Goal: Task Accomplishment & Management: Use online tool/utility

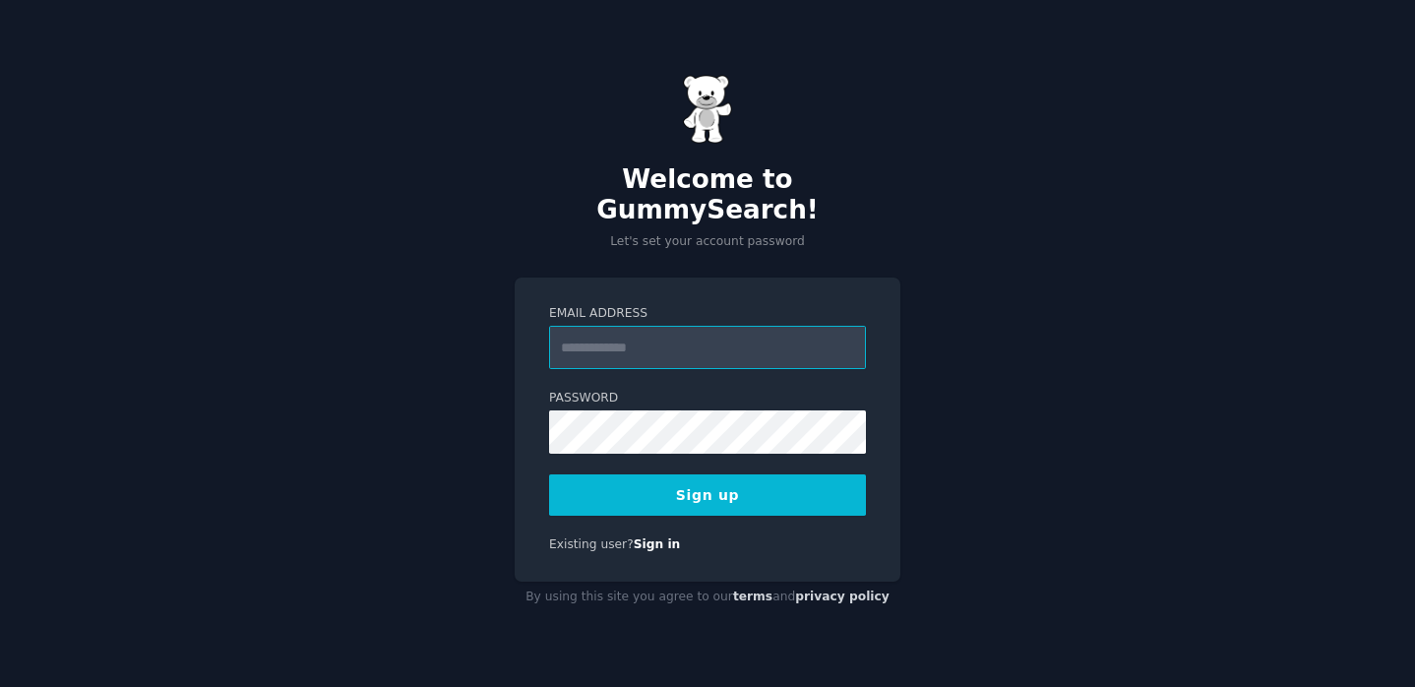
click at [718, 336] on input "Email Address" at bounding box center [707, 347] width 317 height 43
type input "*"
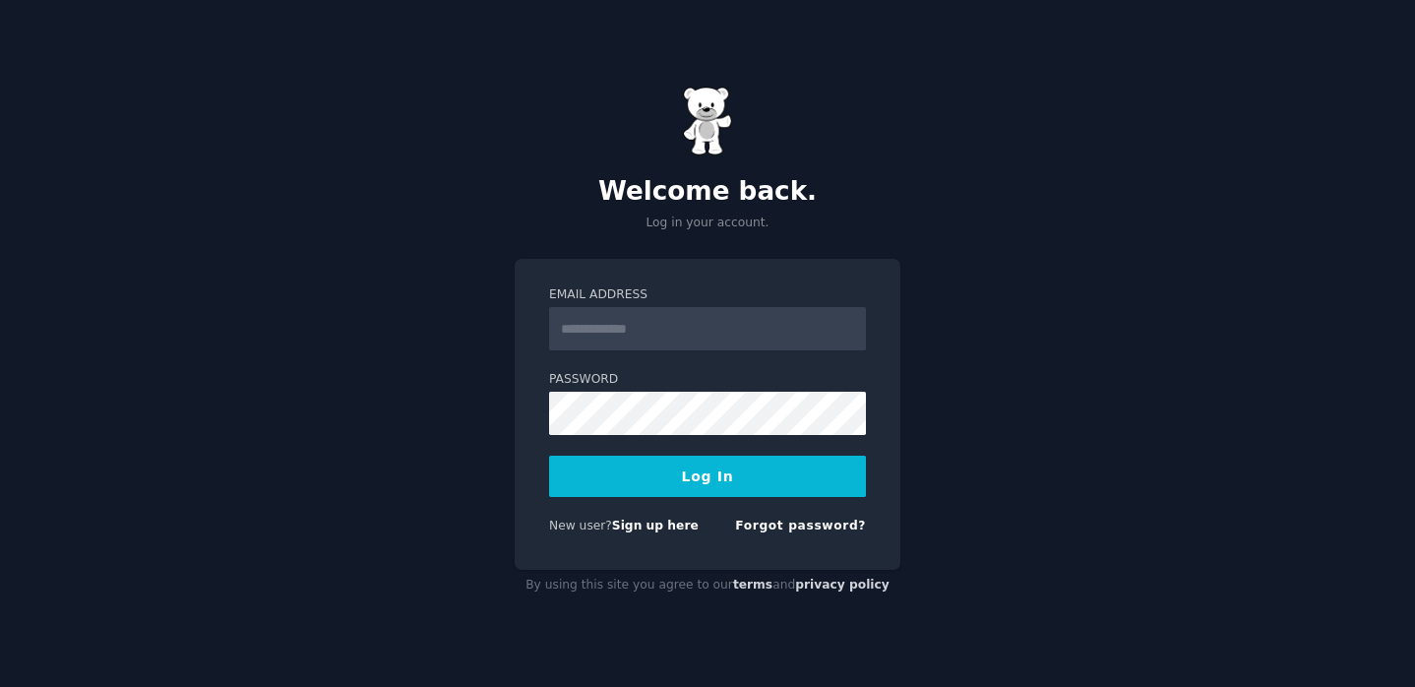
click at [697, 346] on input "Email Address" at bounding box center [707, 328] width 317 height 43
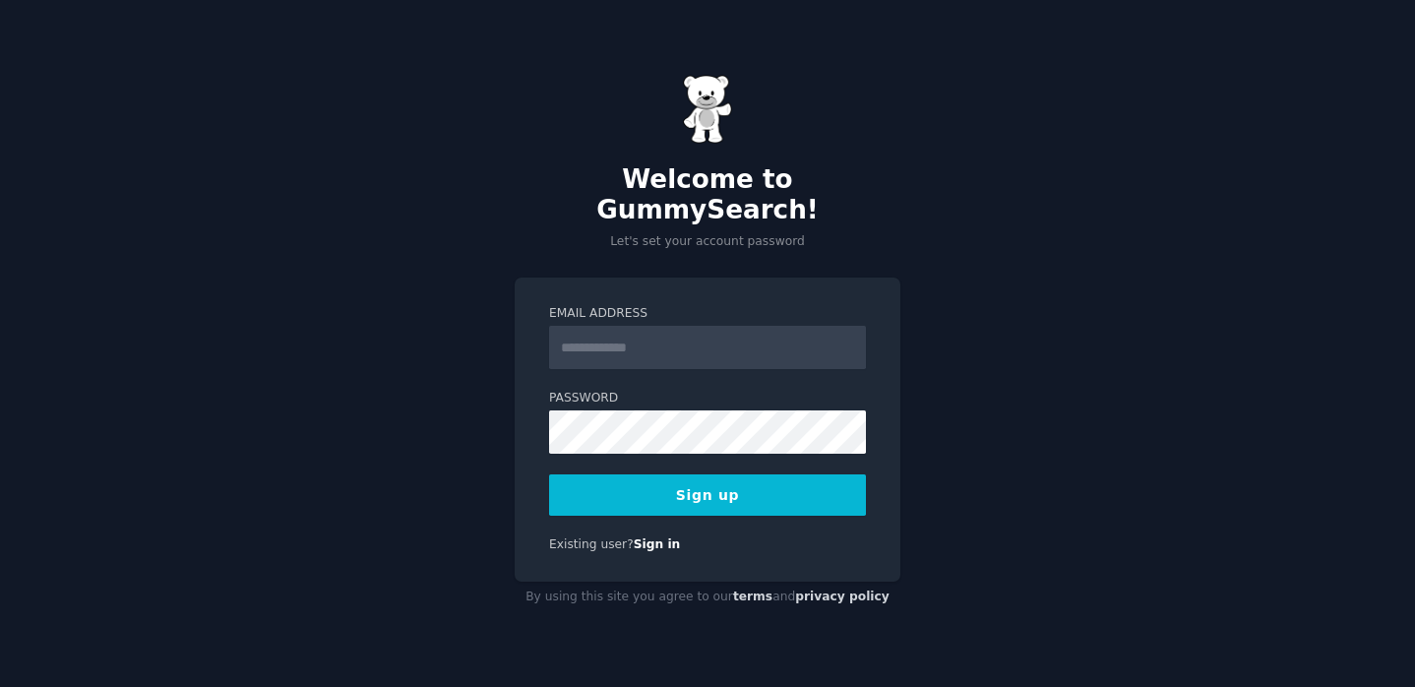
click at [712, 340] on input "Email Address" at bounding box center [707, 347] width 317 height 43
type input "*"
type input "**********"
click at [740, 493] on button "Sign up" at bounding box center [707, 494] width 317 height 41
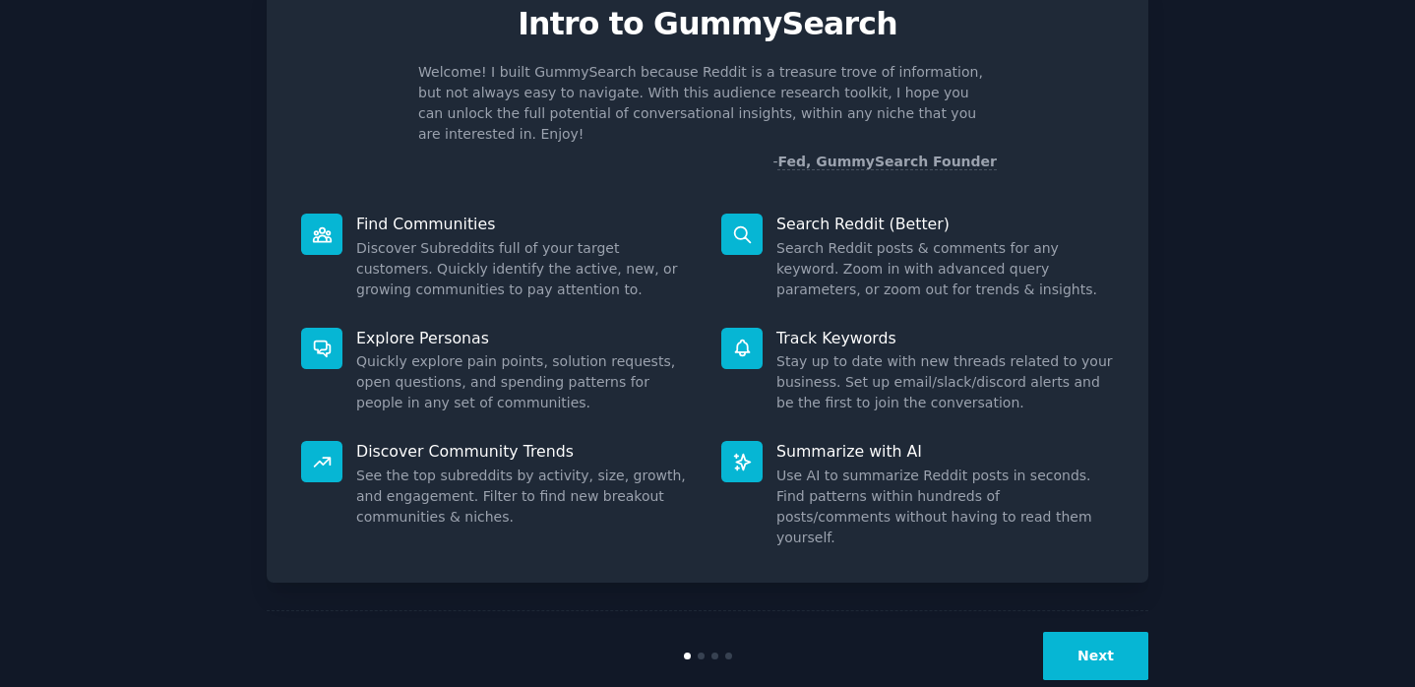
click at [1112, 632] on button "Next" at bounding box center [1095, 656] width 105 height 48
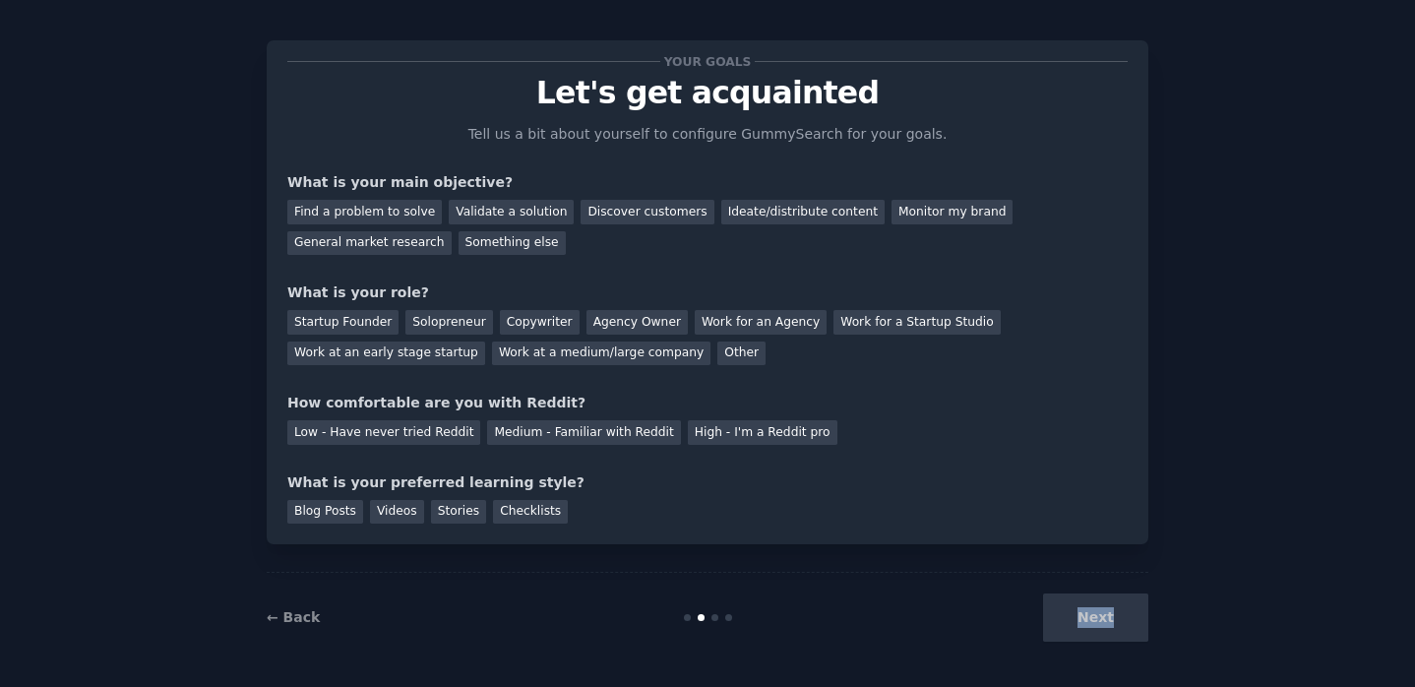
click at [1112, 624] on div "Next" at bounding box center [1001, 617] width 294 height 48
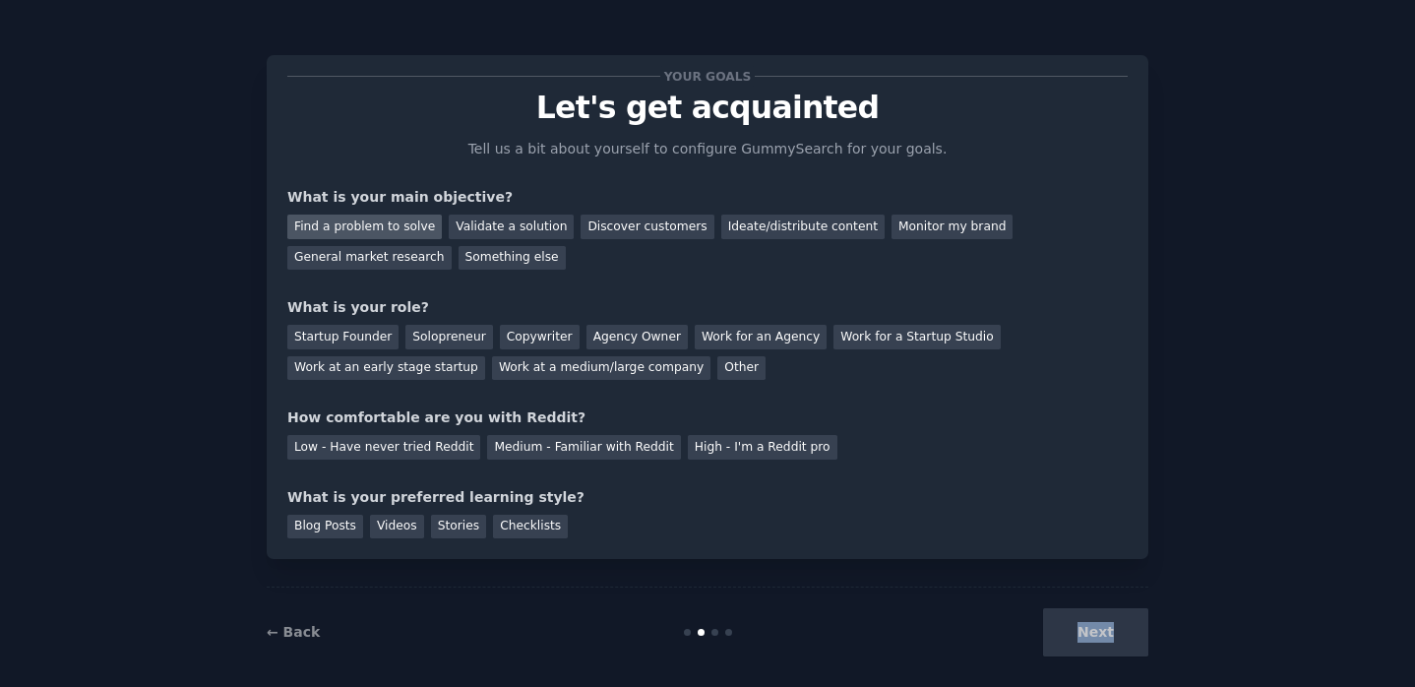
scroll to position [0, 0]
click at [412, 231] on div "Find a problem to solve" at bounding box center [364, 227] width 155 height 25
click at [1075, 631] on div "Next" at bounding box center [1001, 632] width 294 height 48
click at [367, 343] on div "Startup Founder" at bounding box center [342, 337] width 111 height 25
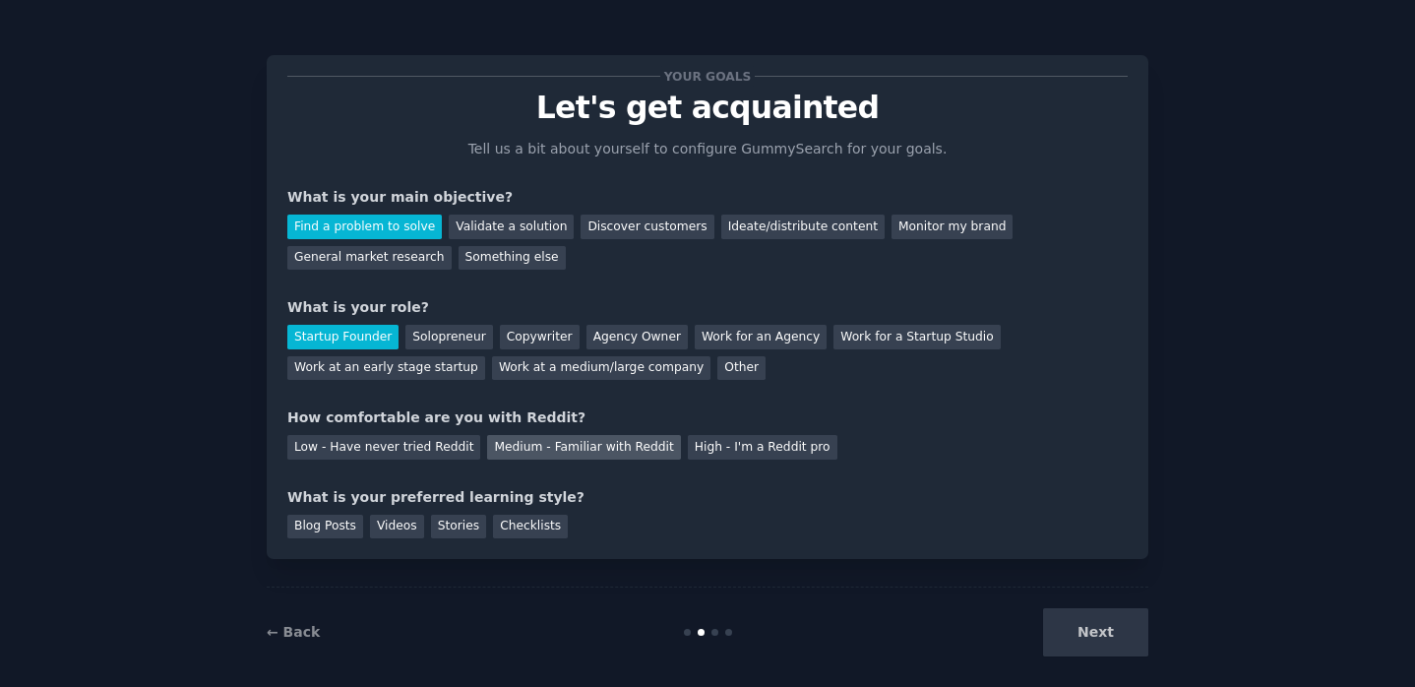
click at [509, 451] on div "Medium - Familiar with Reddit" at bounding box center [583, 447] width 193 height 25
click at [382, 522] on div "Videos" at bounding box center [397, 527] width 54 height 25
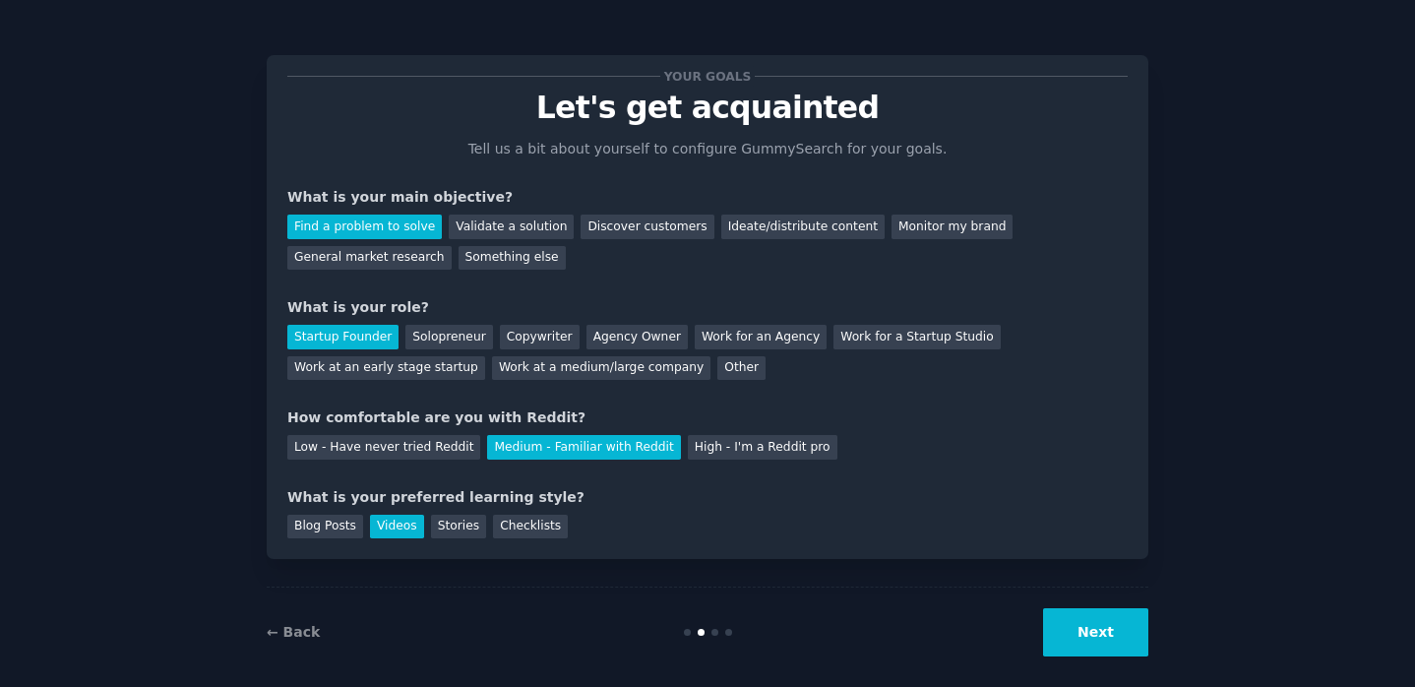
click at [1102, 640] on button "Next" at bounding box center [1095, 632] width 105 height 48
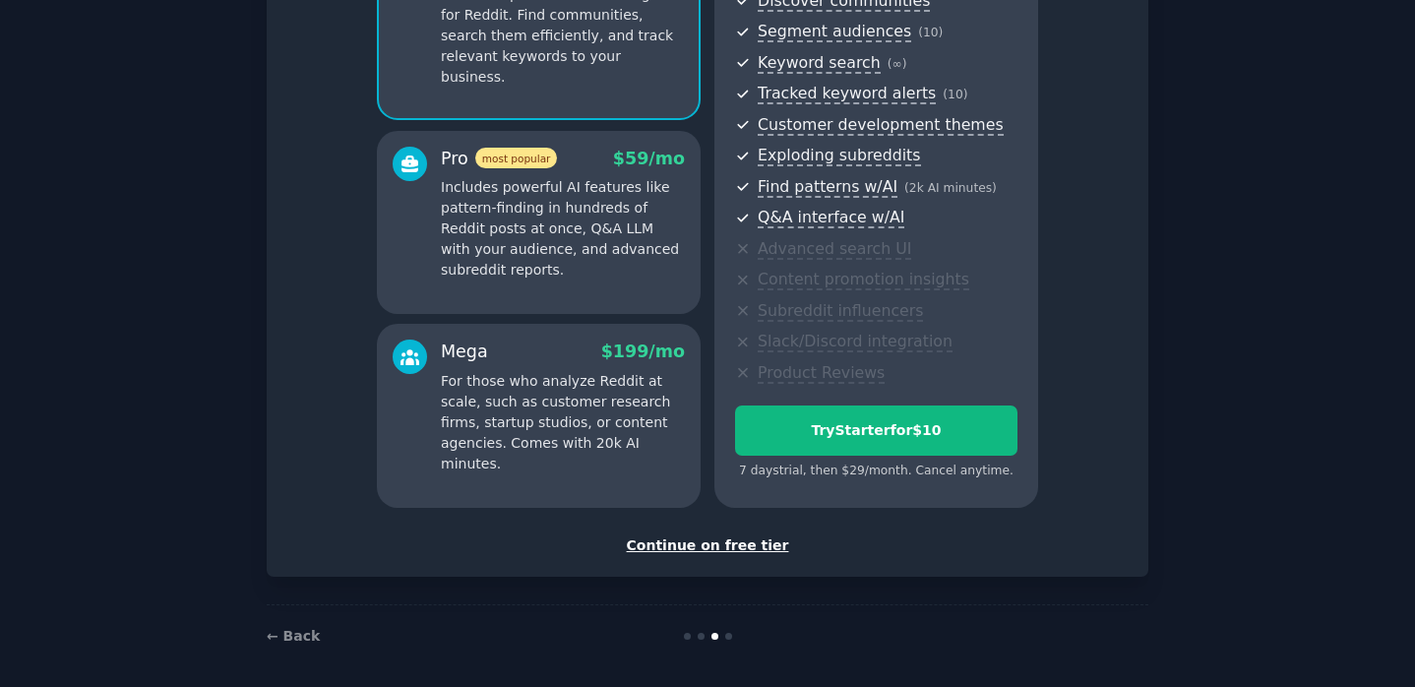
click at [714, 538] on div "Continue on free tier" at bounding box center [707, 545] width 841 height 21
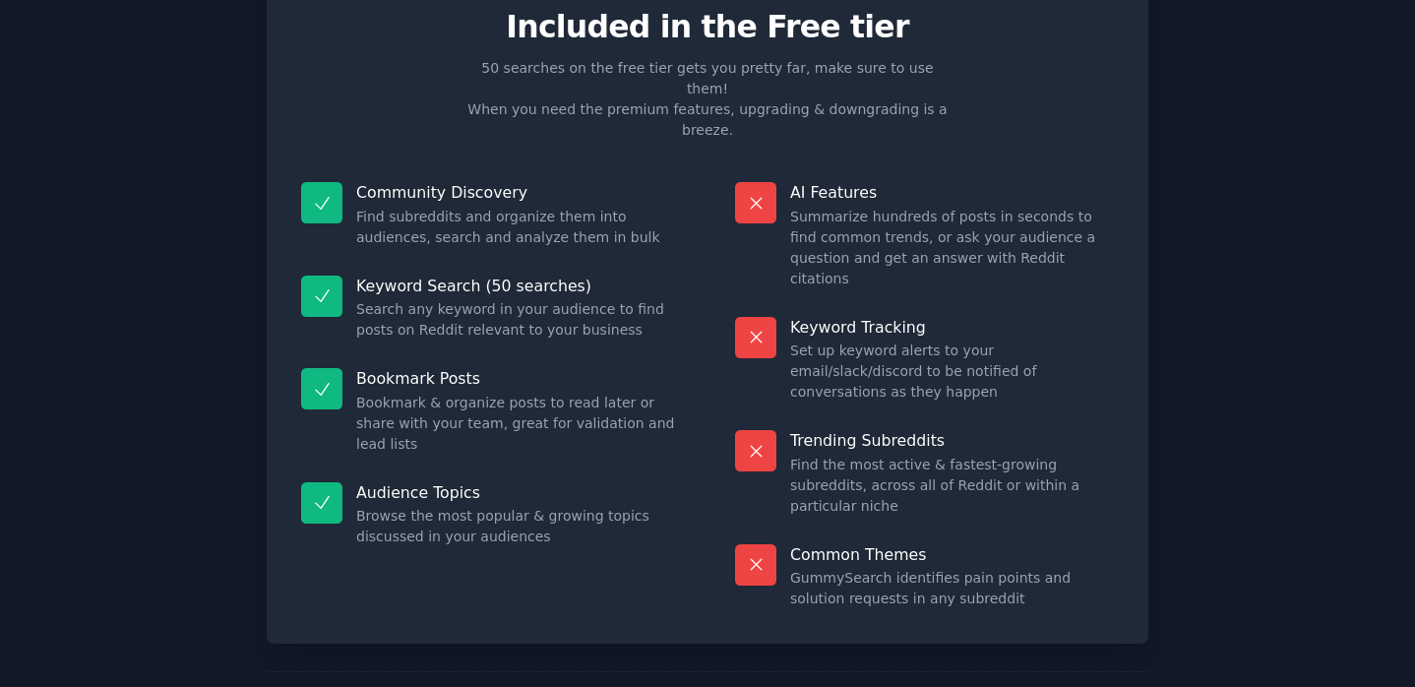
scroll to position [80, 0]
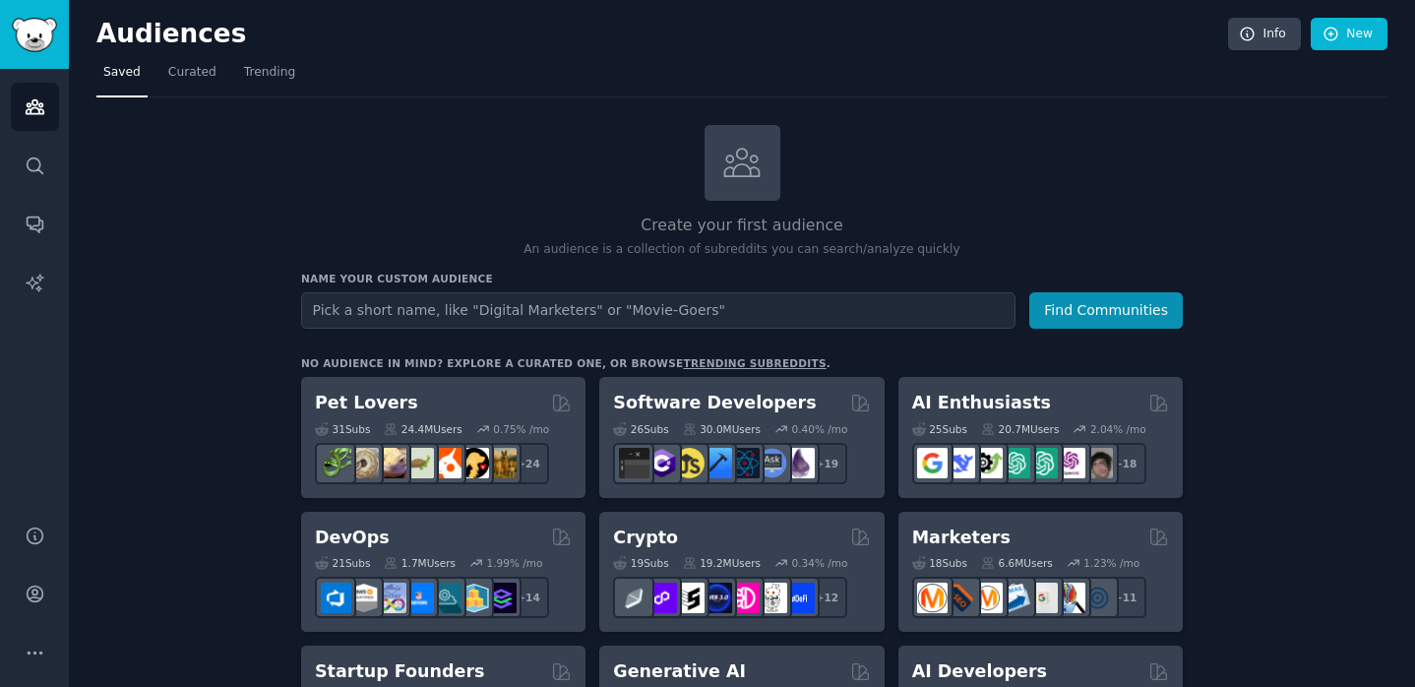
scroll to position [86, 0]
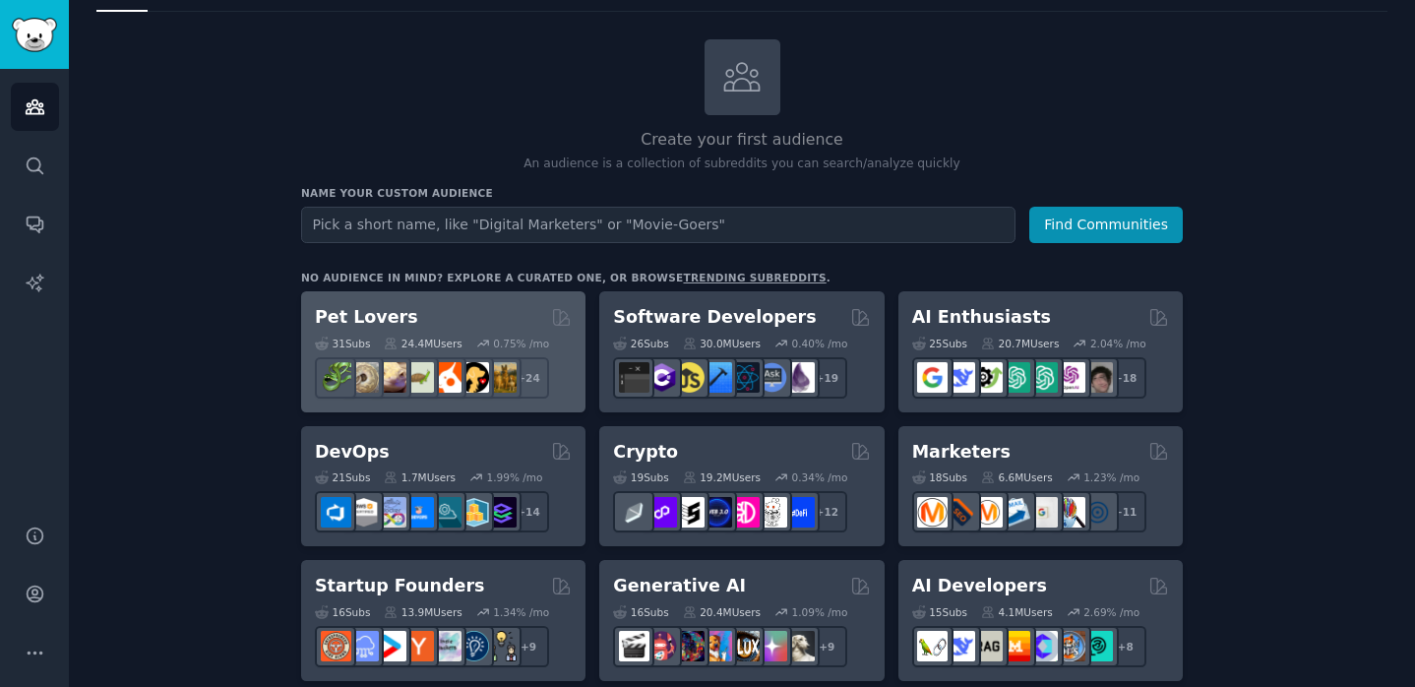
click at [375, 317] on h2 "Pet Lovers" at bounding box center [366, 317] width 103 height 25
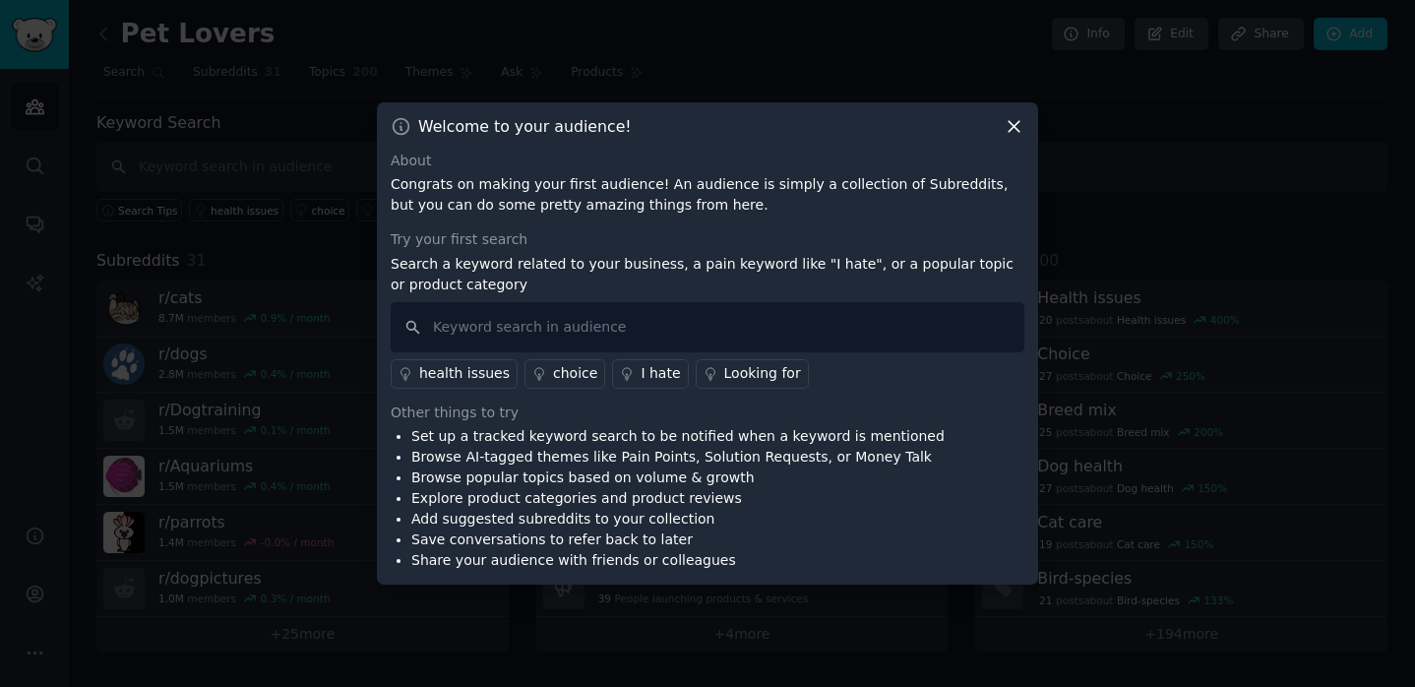
click at [1013, 128] on icon at bounding box center [1014, 126] width 11 height 11
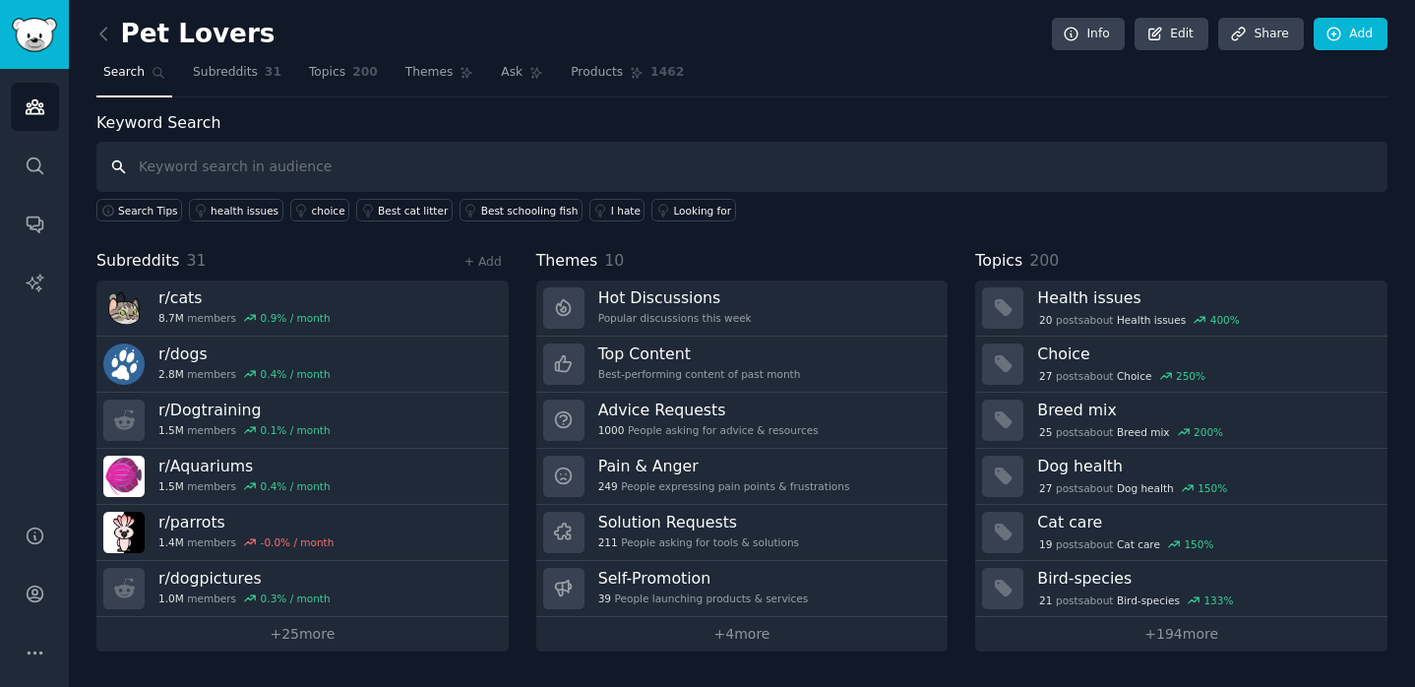
click at [684, 165] on input "text" at bounding box center [741, 167] width 1291 height 50
type input "mobile app"
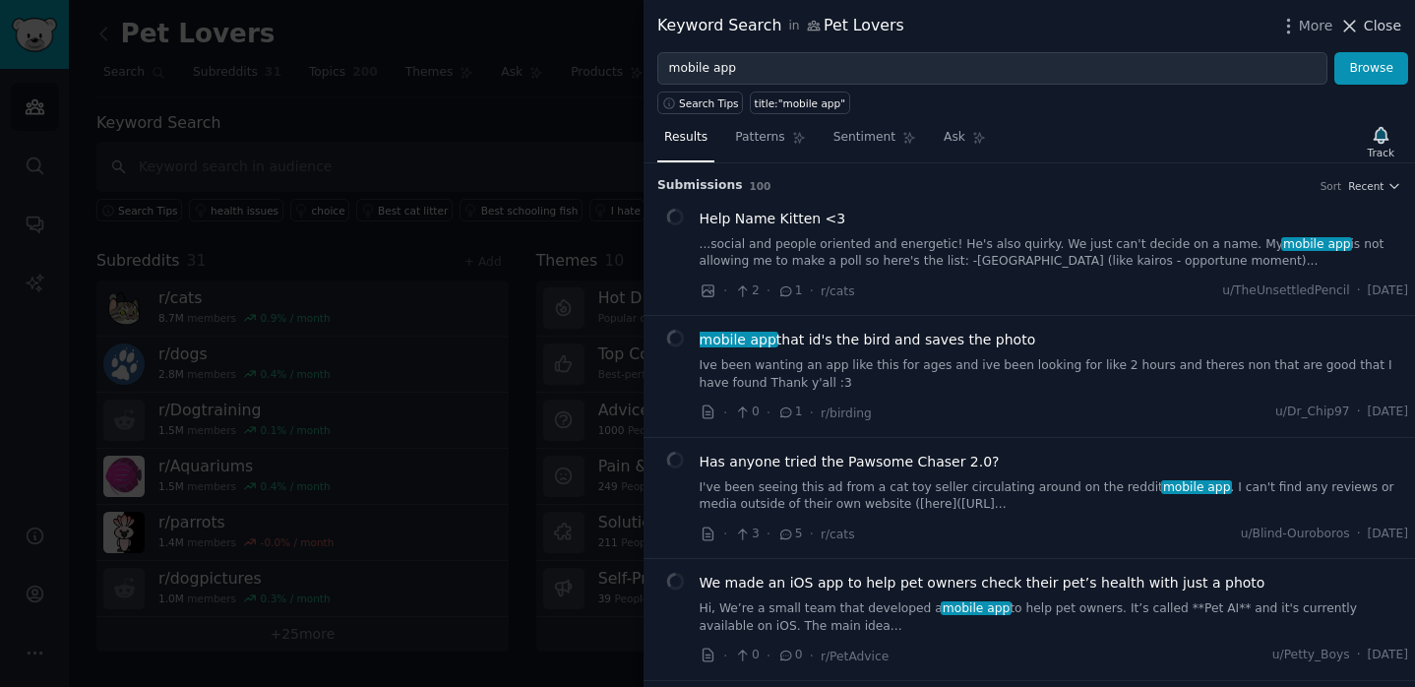
click at [1394, 26] on span "Close" at bounding box center [1382, 26] width 37 height 21
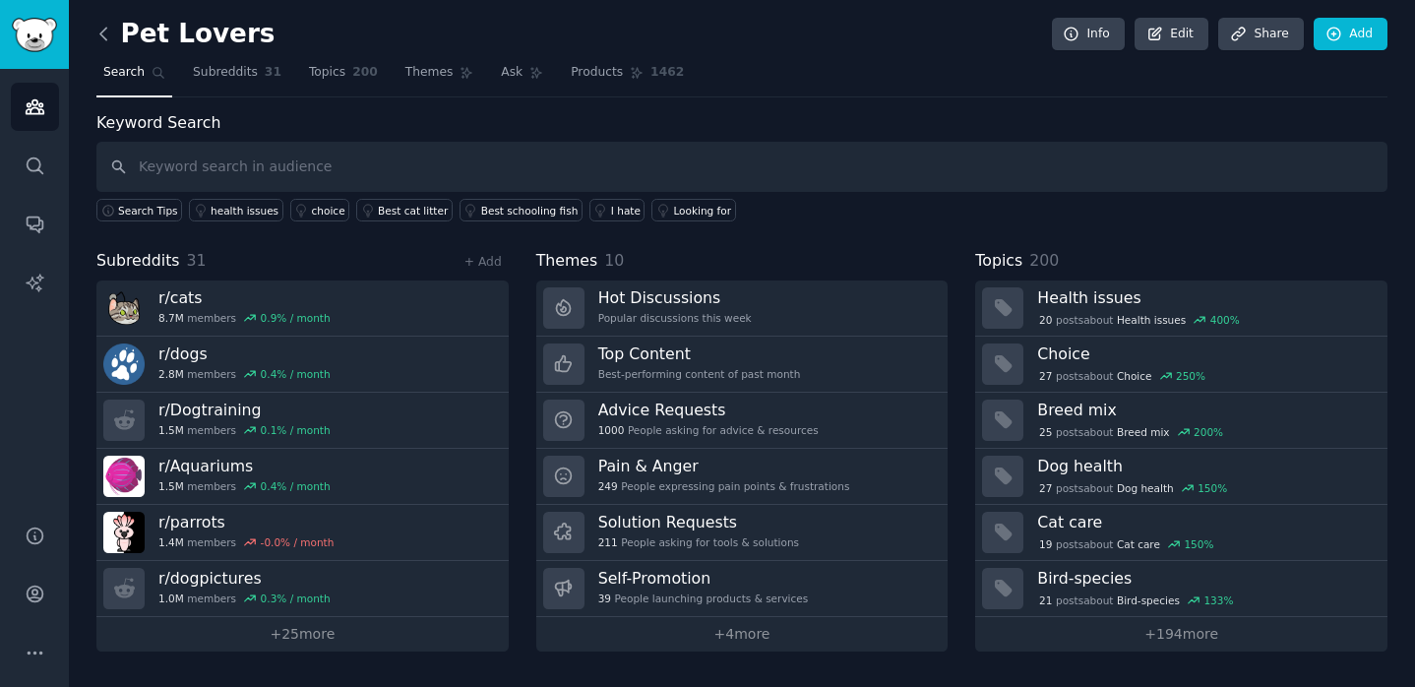
click at [110, 34] on icon at bounding box center [104, 34] width 21 height 21
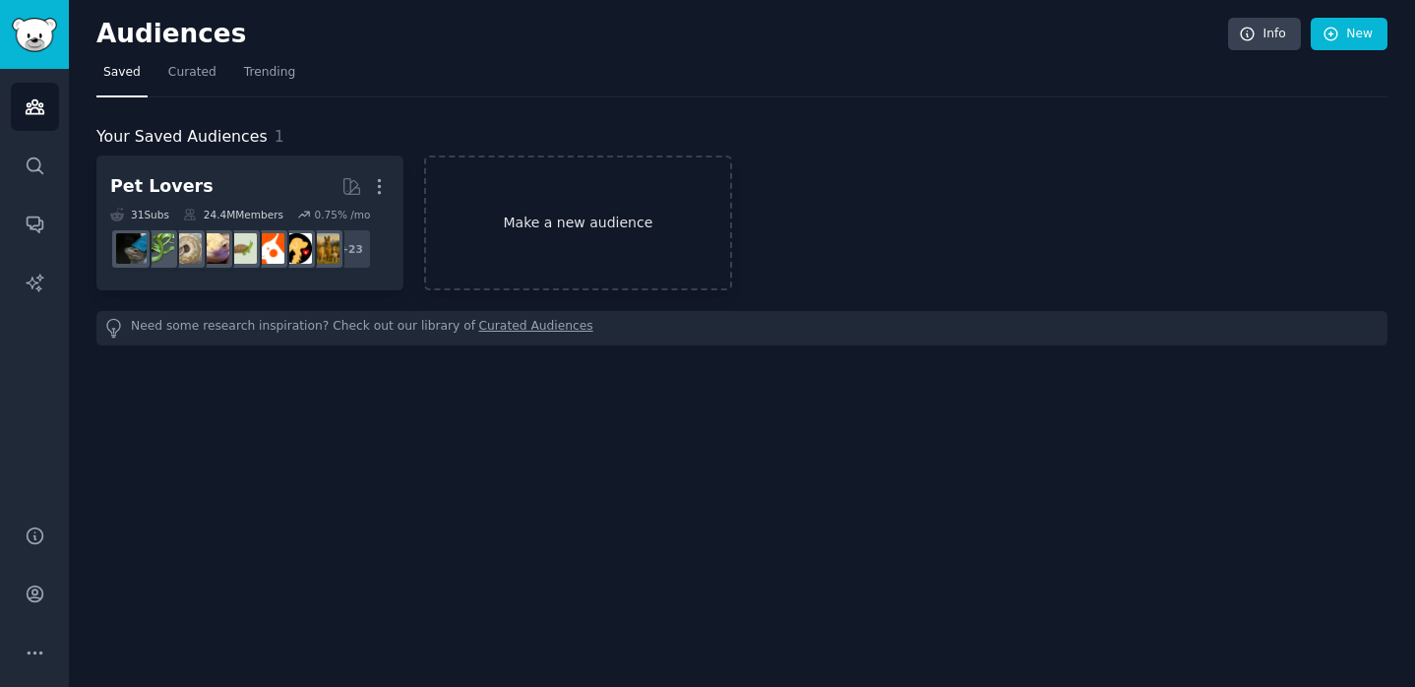
click at [596, 242] on link "Make a new audience" at bounding box center [577, 223] width 307 height 135
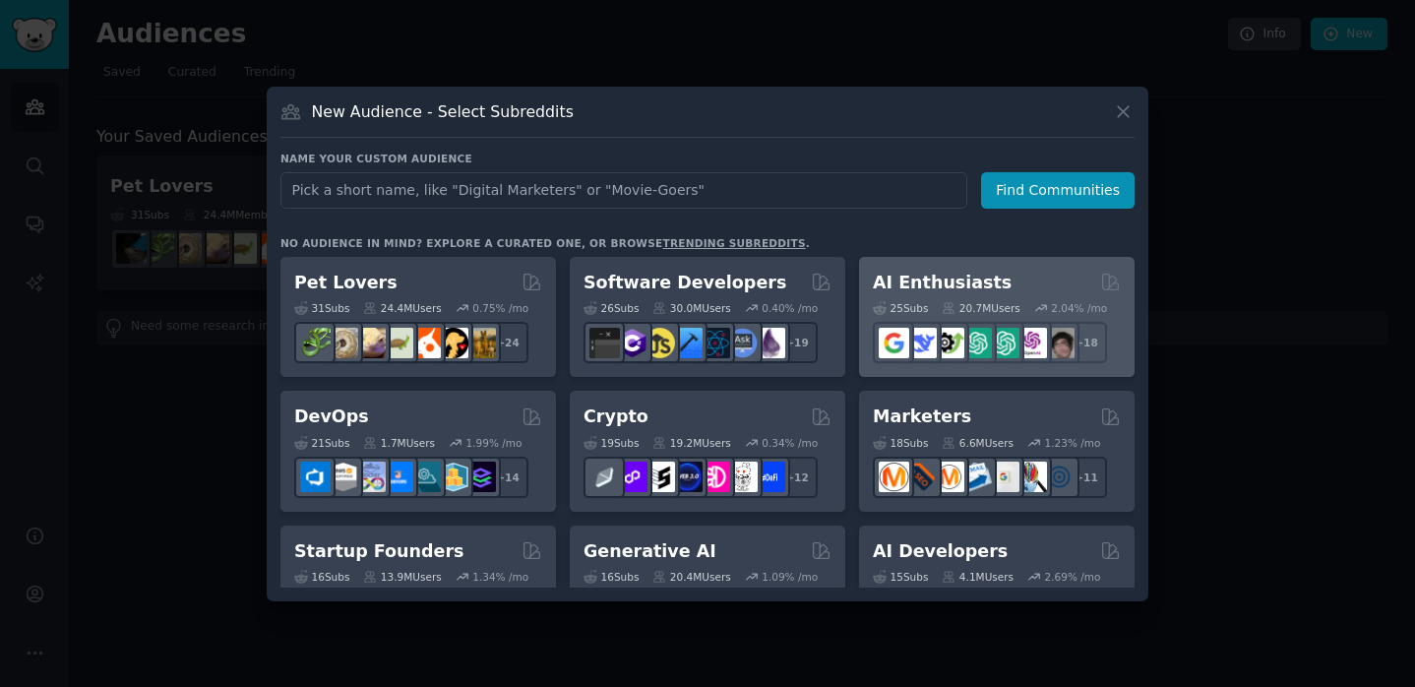
click at [968, 289] on h2 "AI Enthusiasts" at bounding box center [942, 283] width 139 height 25
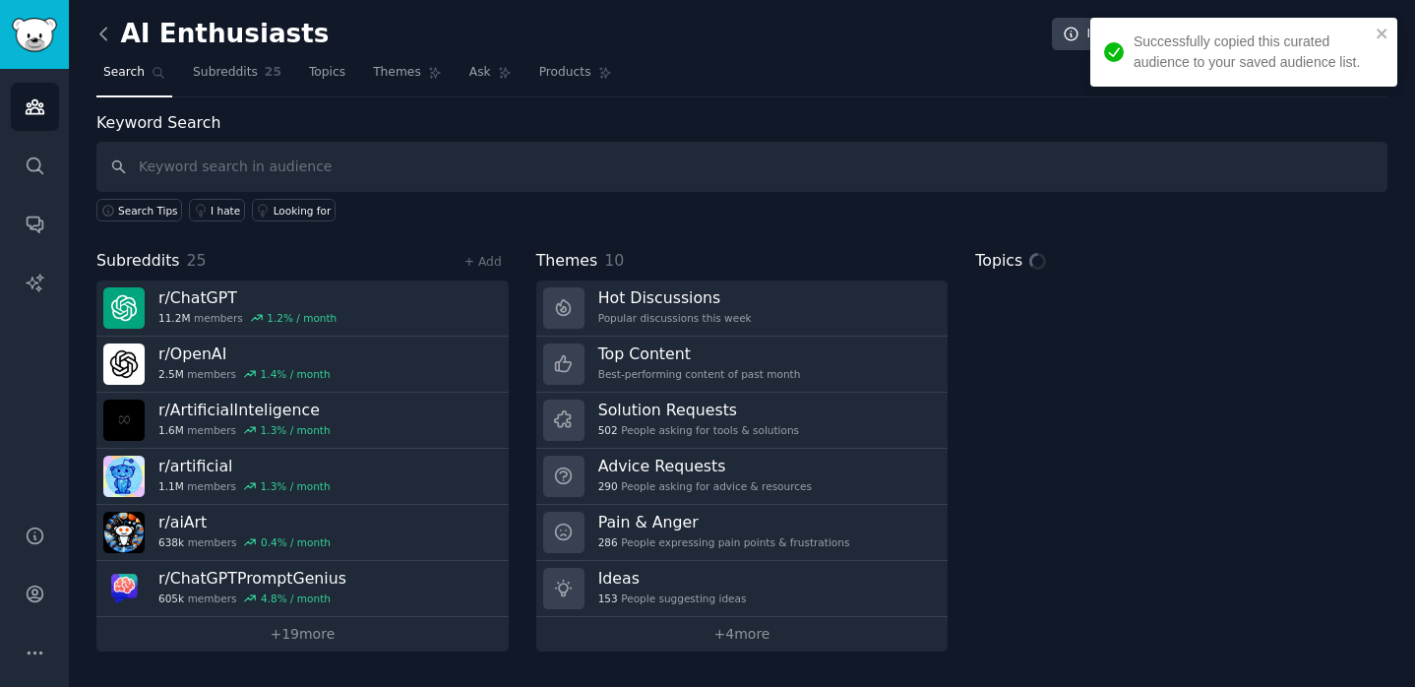
click at [109, 36] on icon at bounding box center [104, 34] width 21 height 21
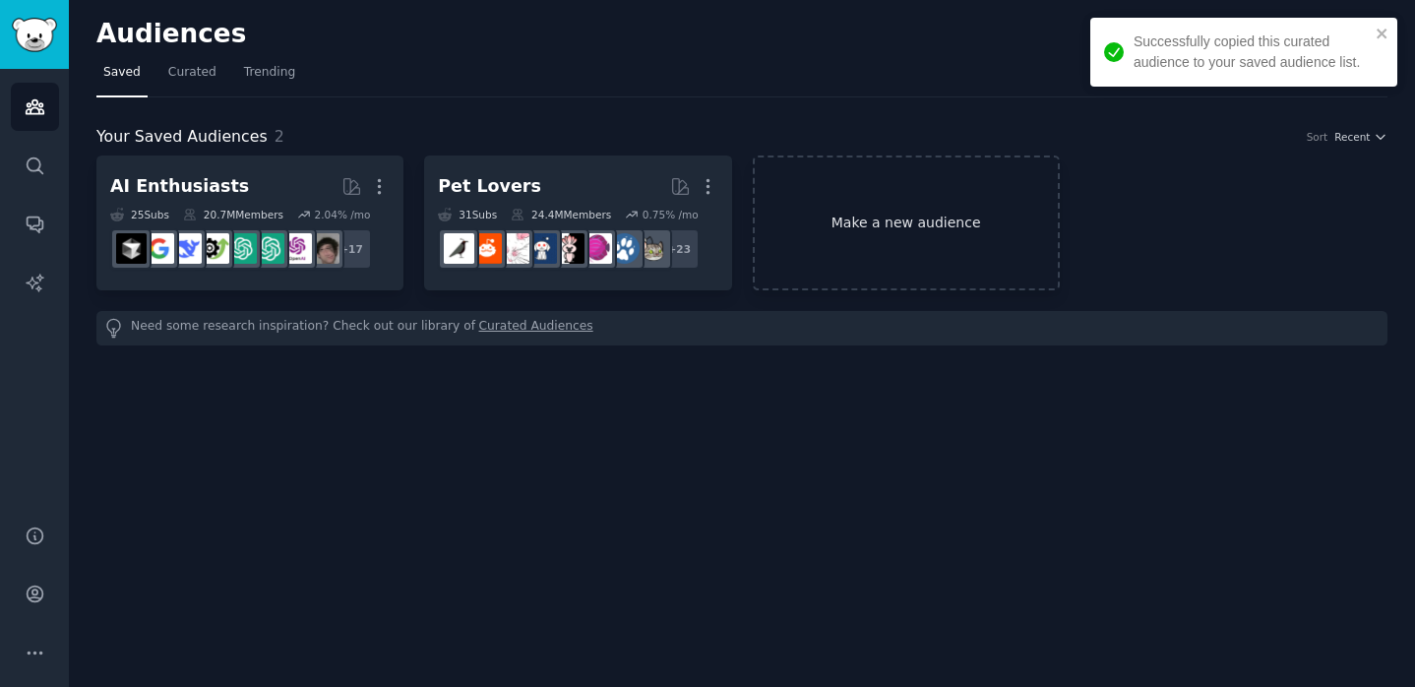
click at [862, 222] on link "Make a new audience" at bounding box center [906, 223] width 307 height 135
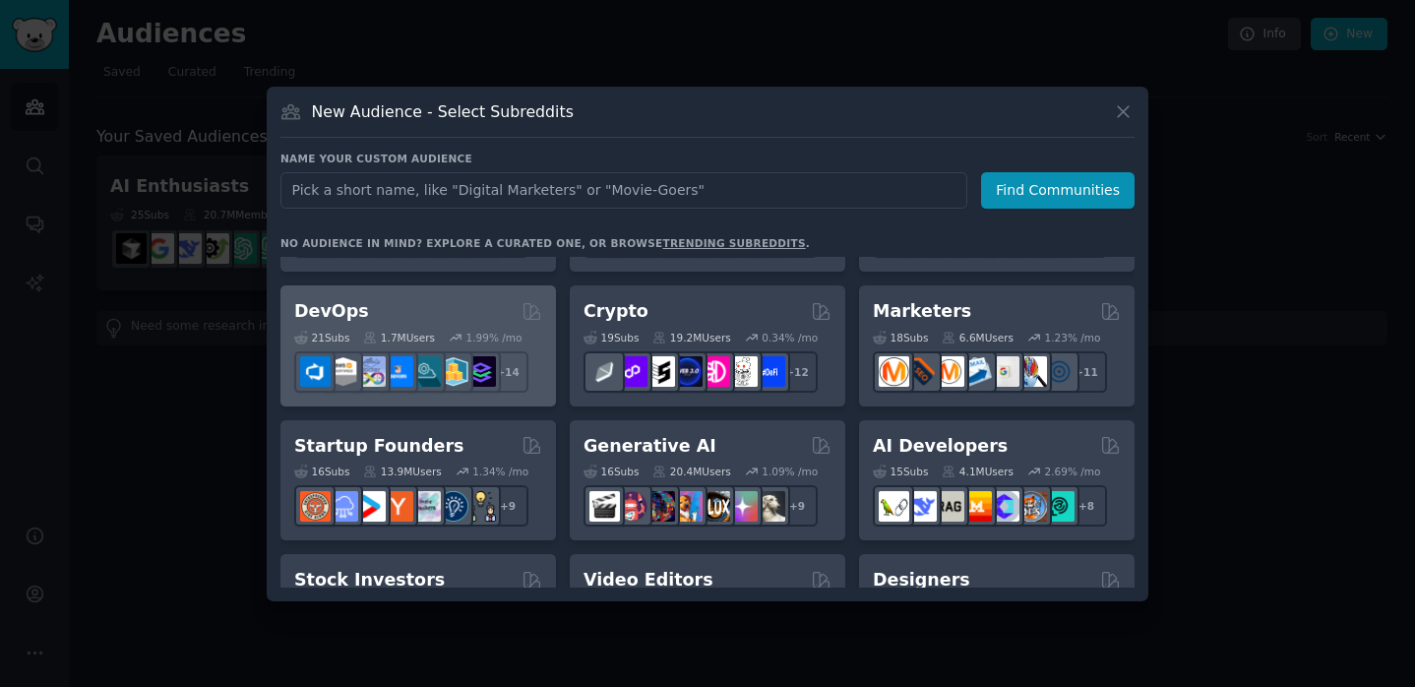
scroll to position [106, 0]
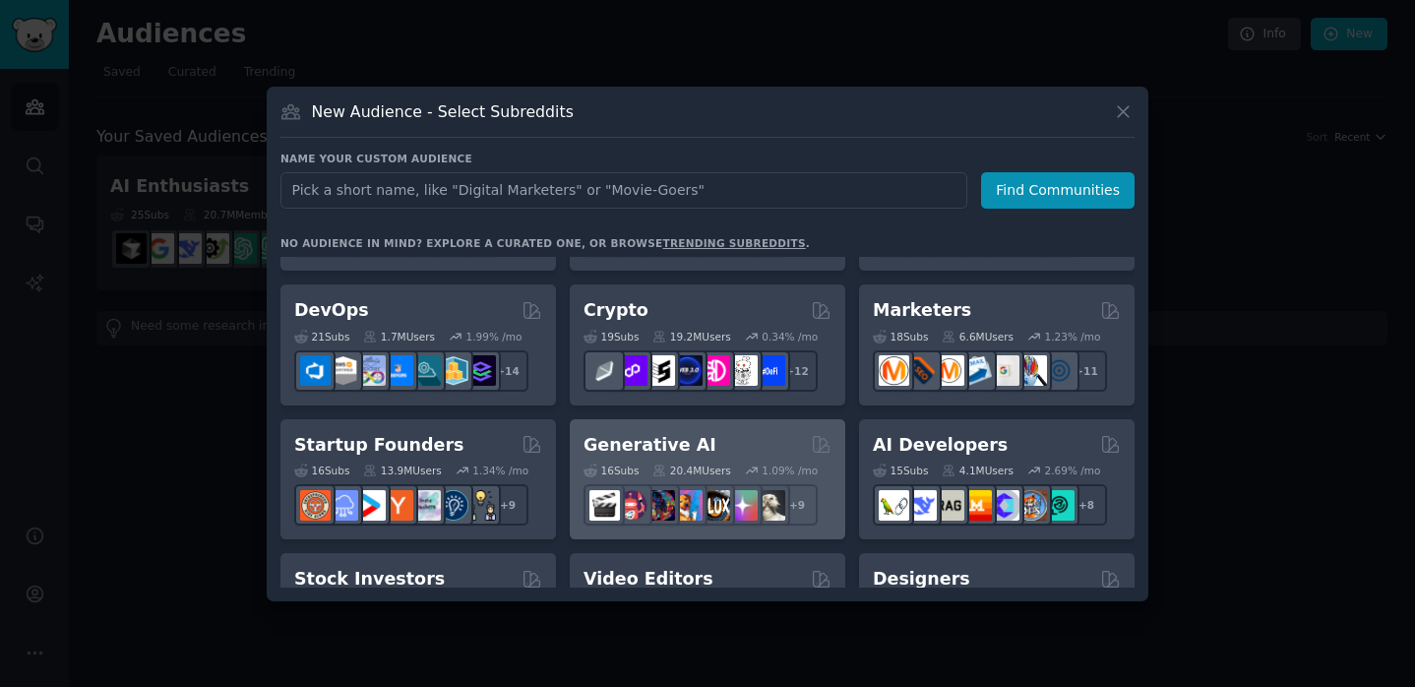
click at [622, 440] on h2 "Generative AI" at bounding box center [650, 445] width 133 height 25
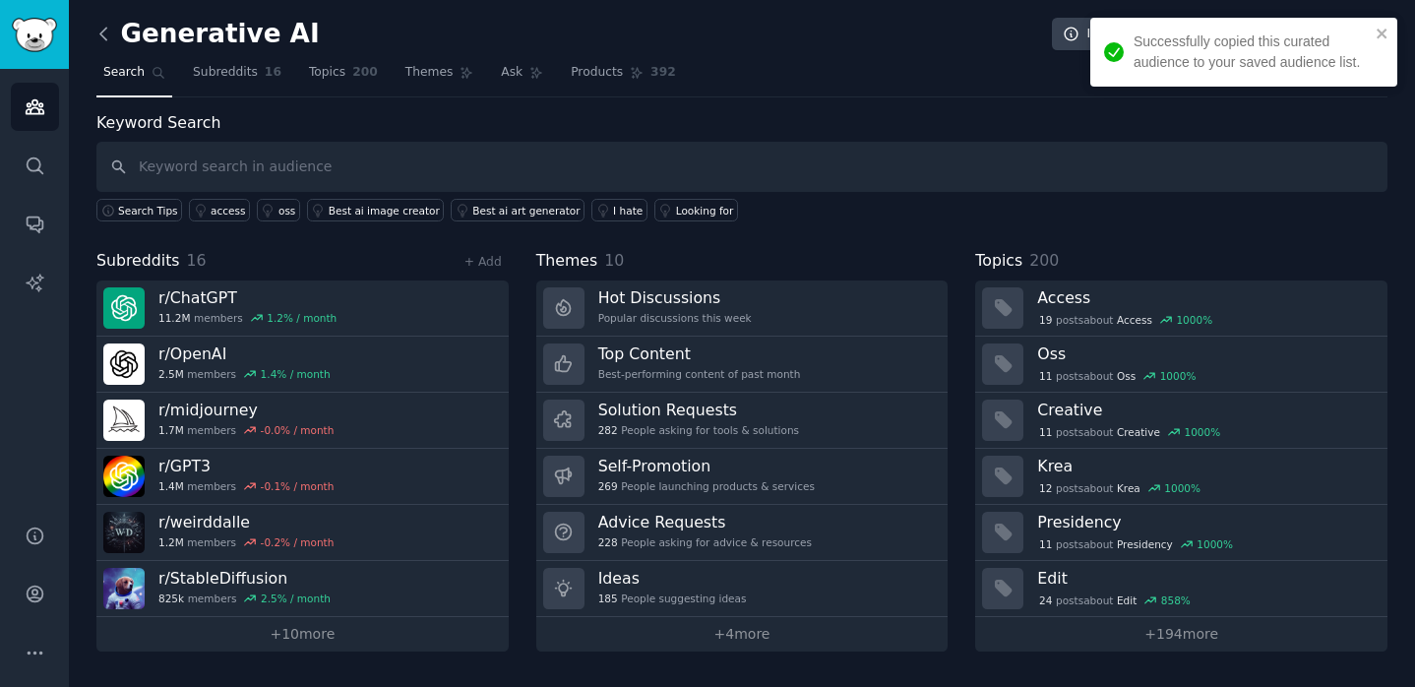
click at [105, 33] on icon at bounding box center [104, 34] width 21 height 21
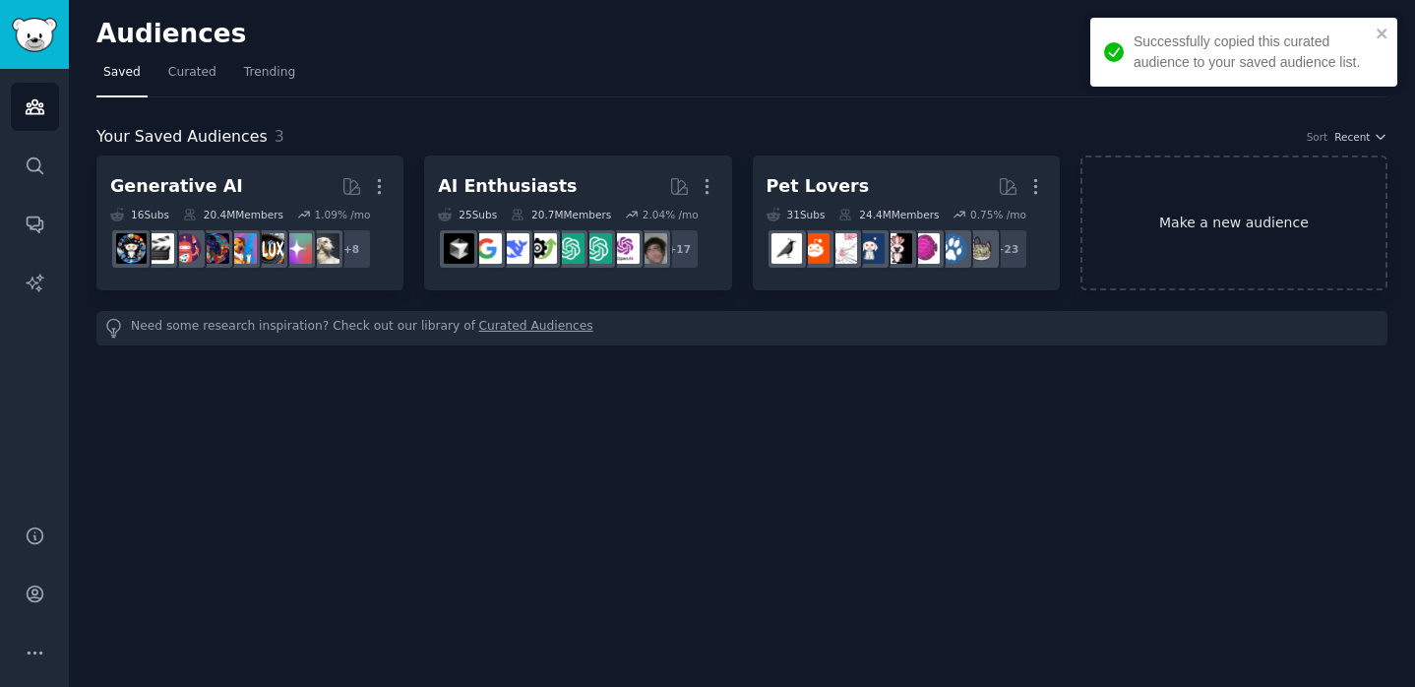
click at [1263, 232] on link "Make a new audience" at bounding box center [1234, 223] width 307 height 135
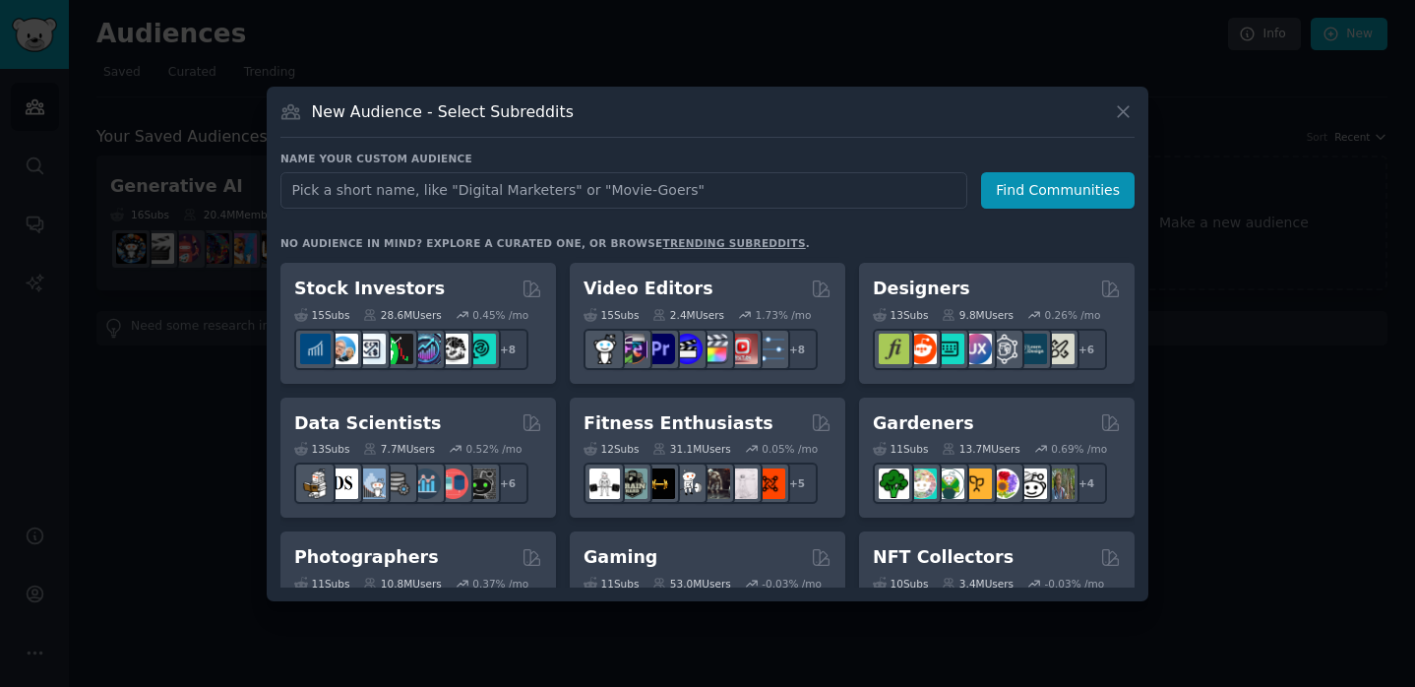
scroll to position [430, 0]
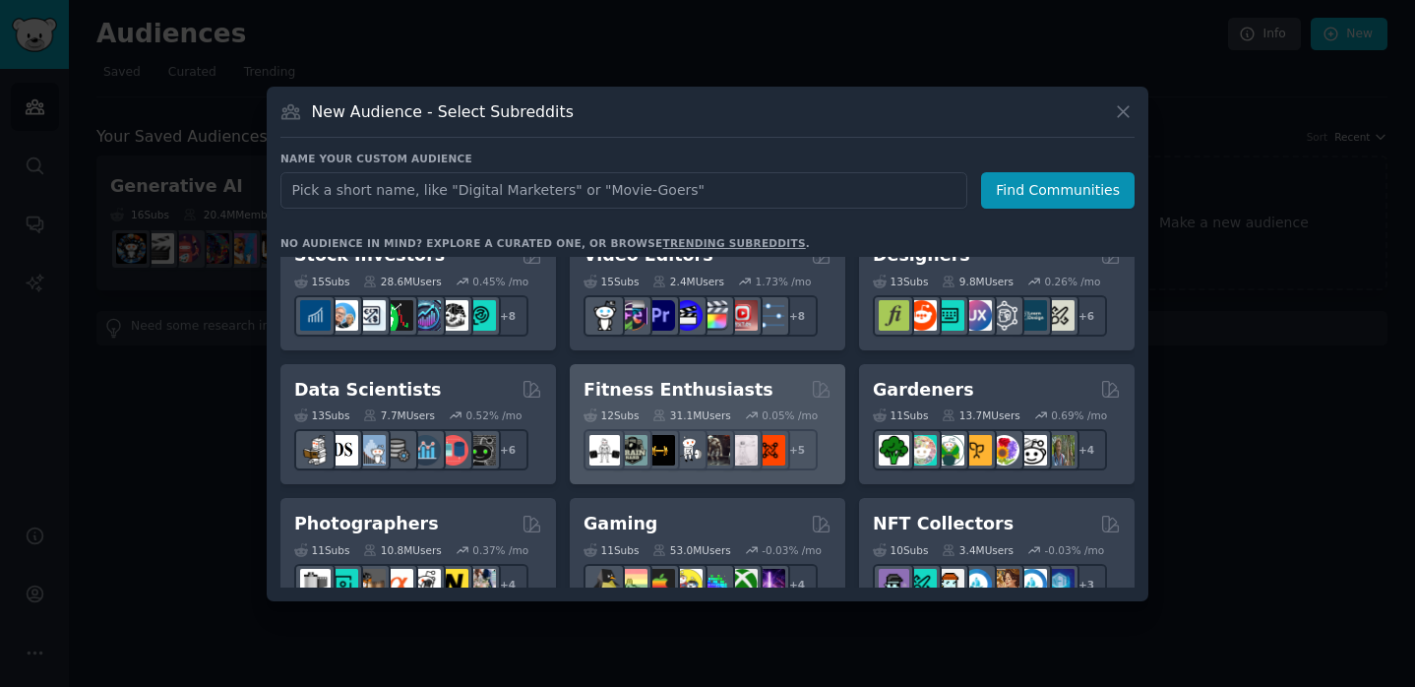
click at [707, 384] on h2 "Fitness Enthusiasts" at bounding box center [679, 390] width 190 height 25
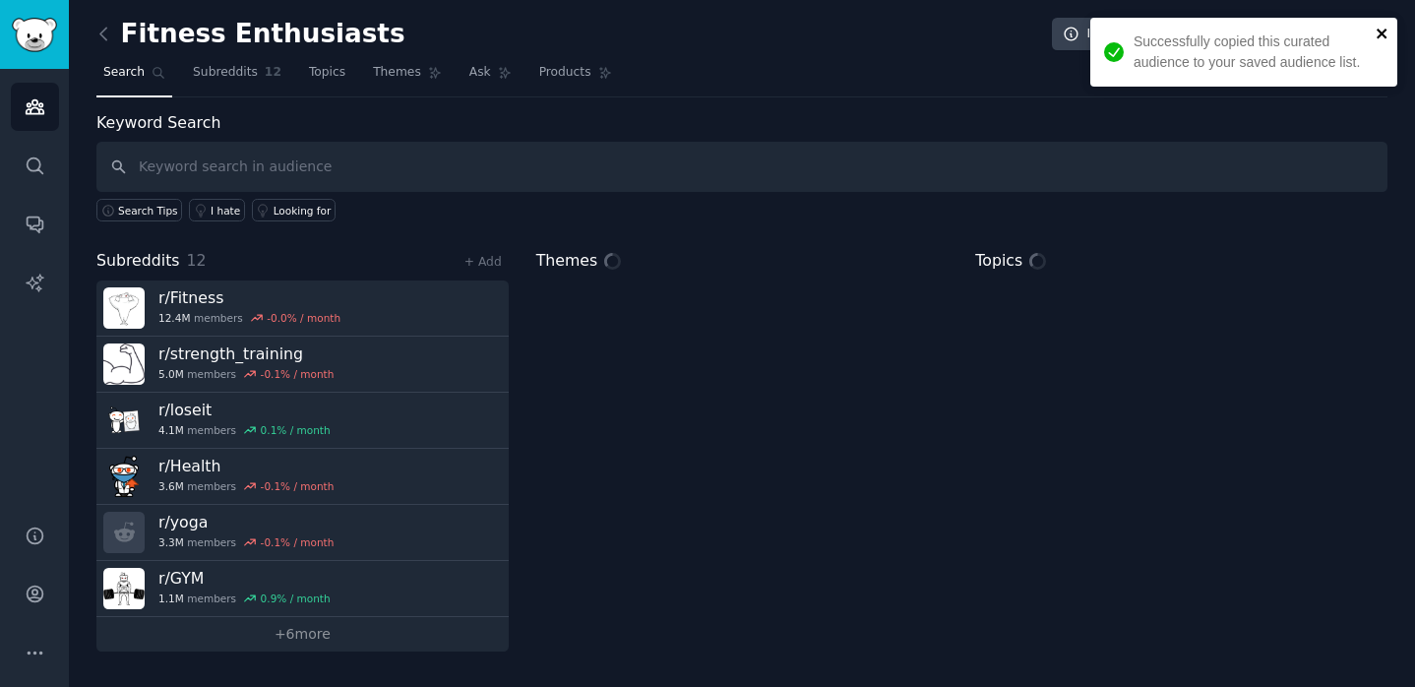
click at [1382, 32] on icon "close" at bounding box center [1382, 34] width 10 height 10
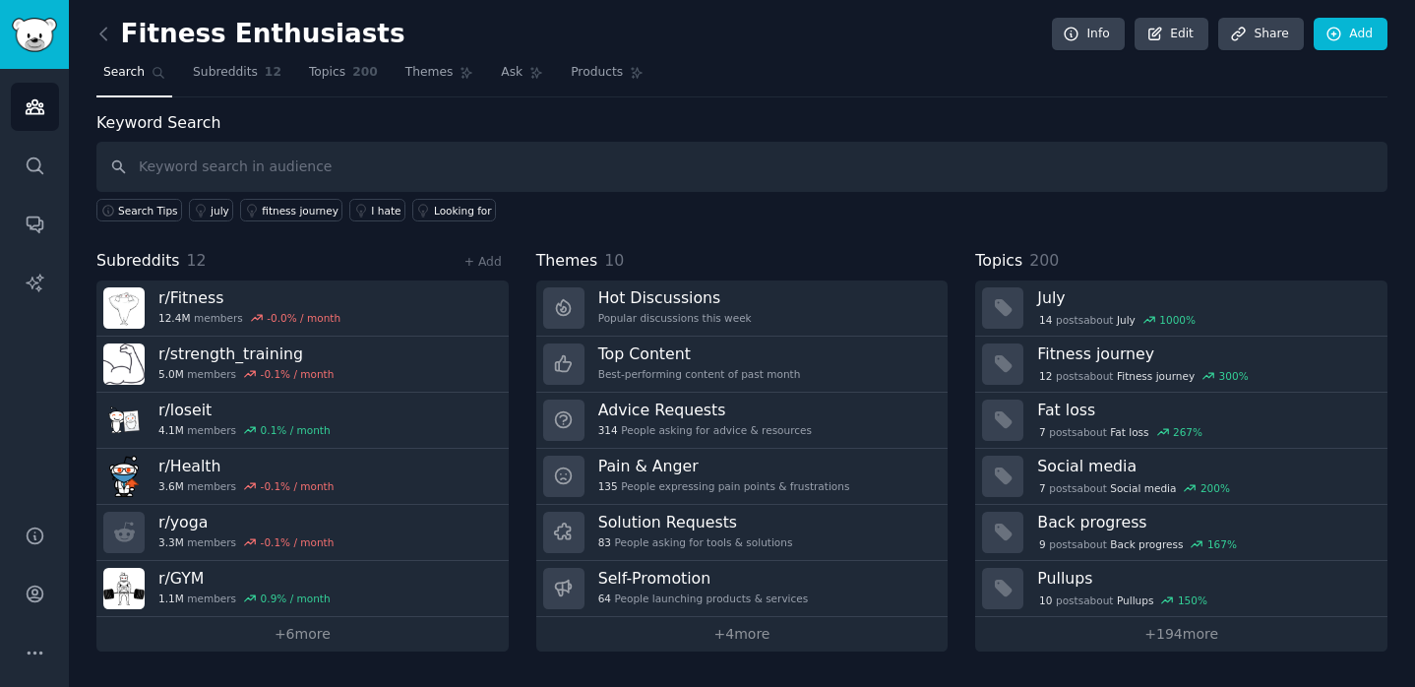
click at [107, 45] on link at bounding box center [108, 34] width 25 height 31
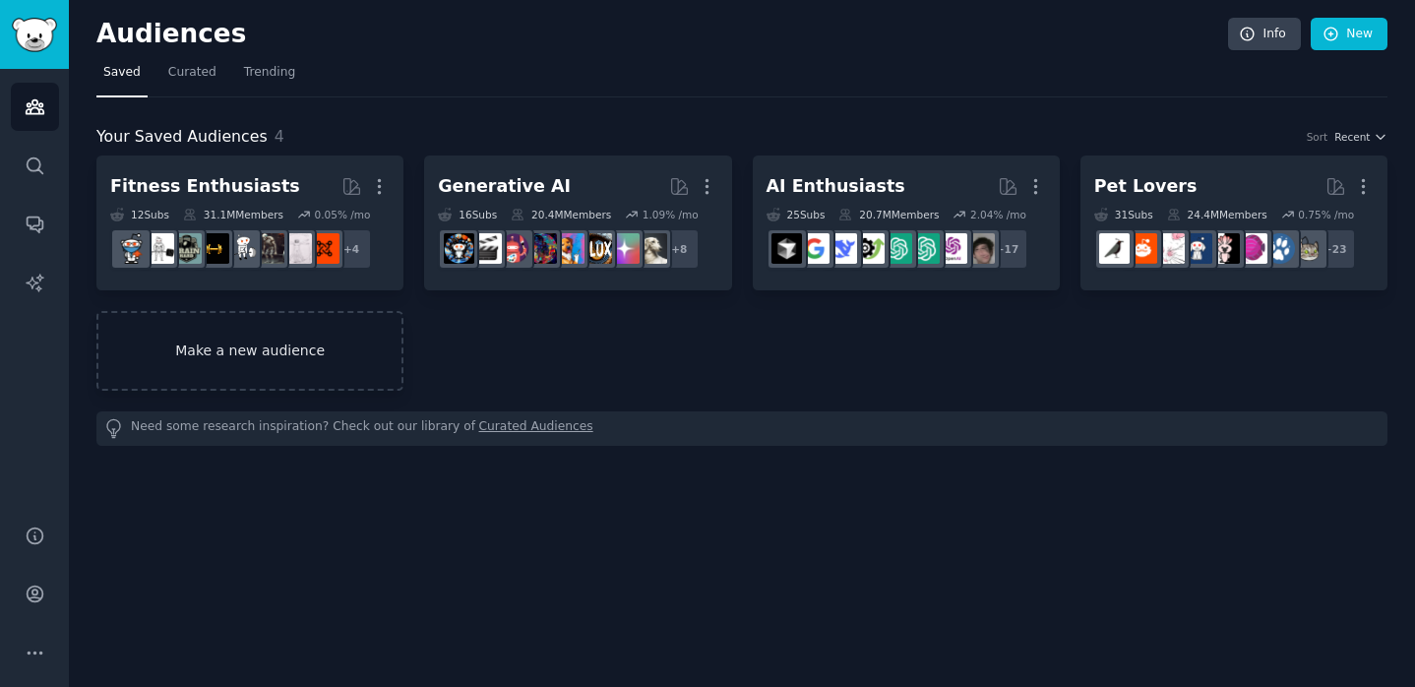
click at [250, 359] on link "Make a new audience" at bounding box center [249, 351] width 307 height 80
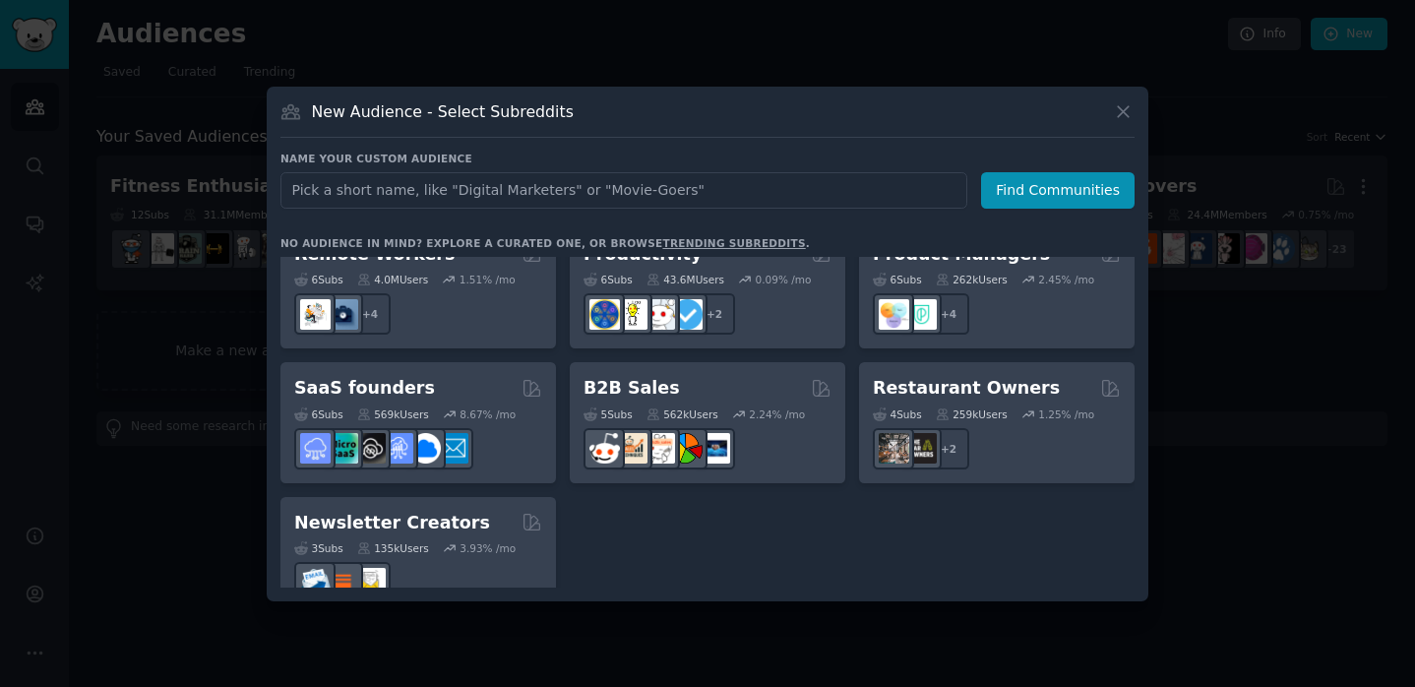
scroll to position [1530, 0]
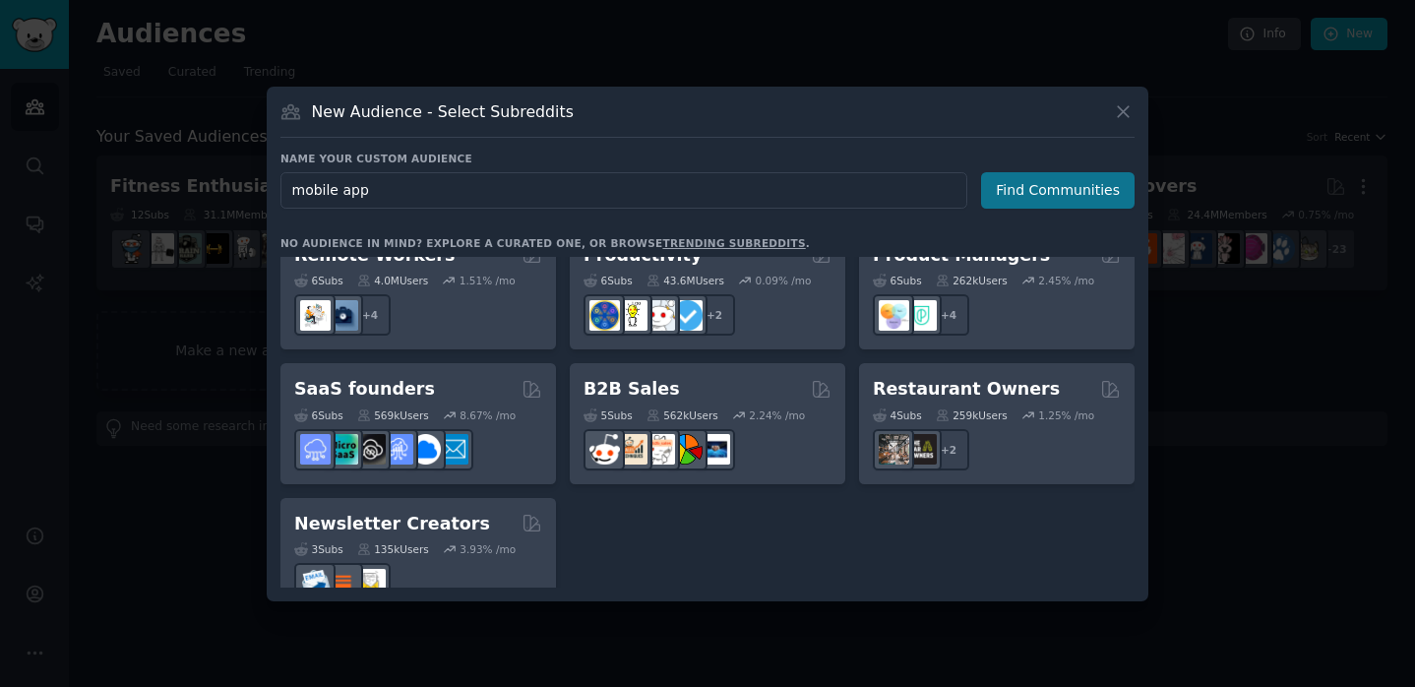
type input "mobile app"
click at [1045, 180] on button "Find Communities" at bounding box center [1058, 190] width 154 height 36
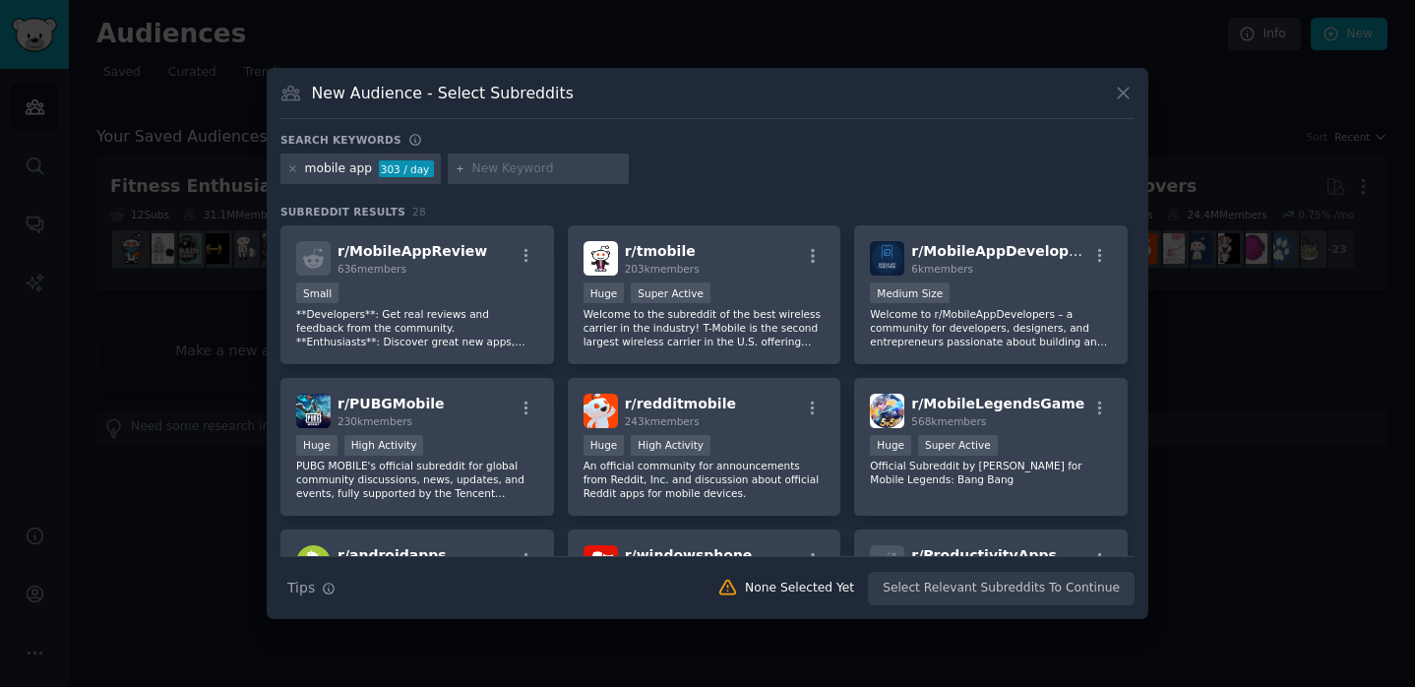
click at [1130, 94] on icon at bounding box center [1123, 93] width 21 height 21
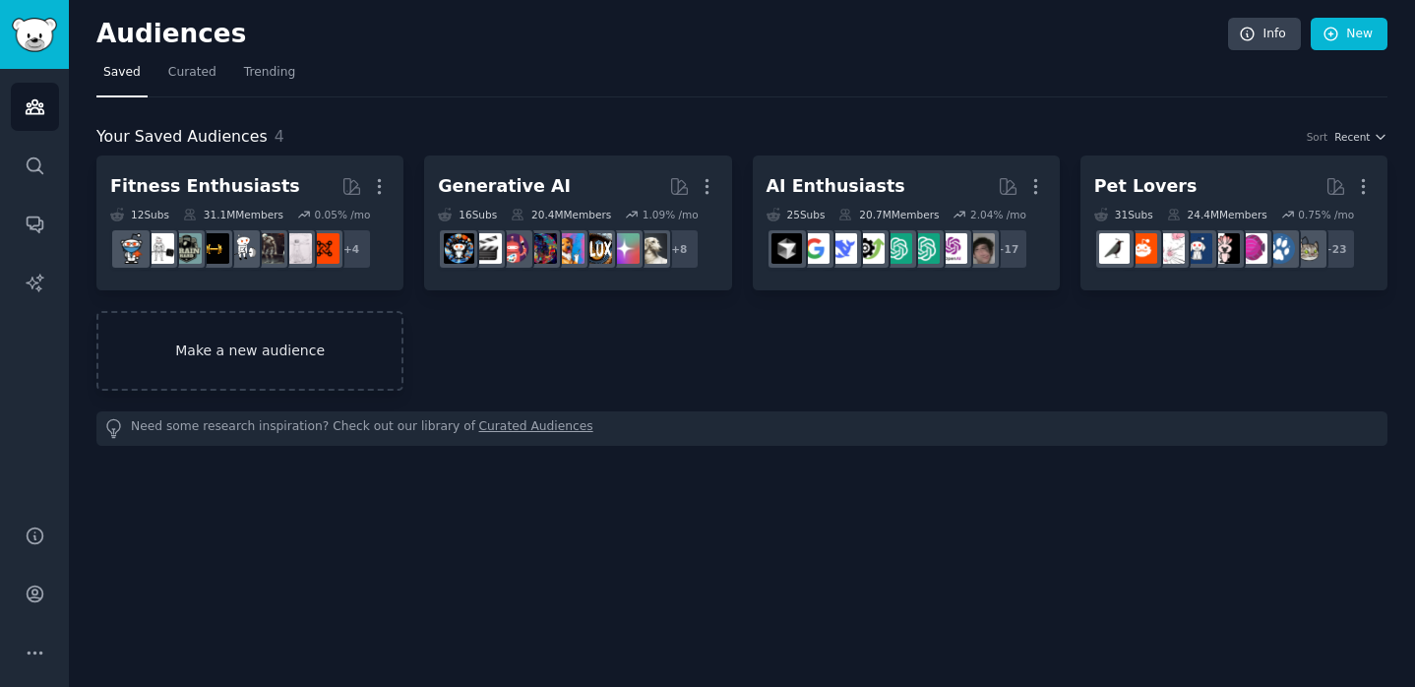
click at [265, 340] on link "Make a new audience" at bounding box center [249, 351] width 307 height 80
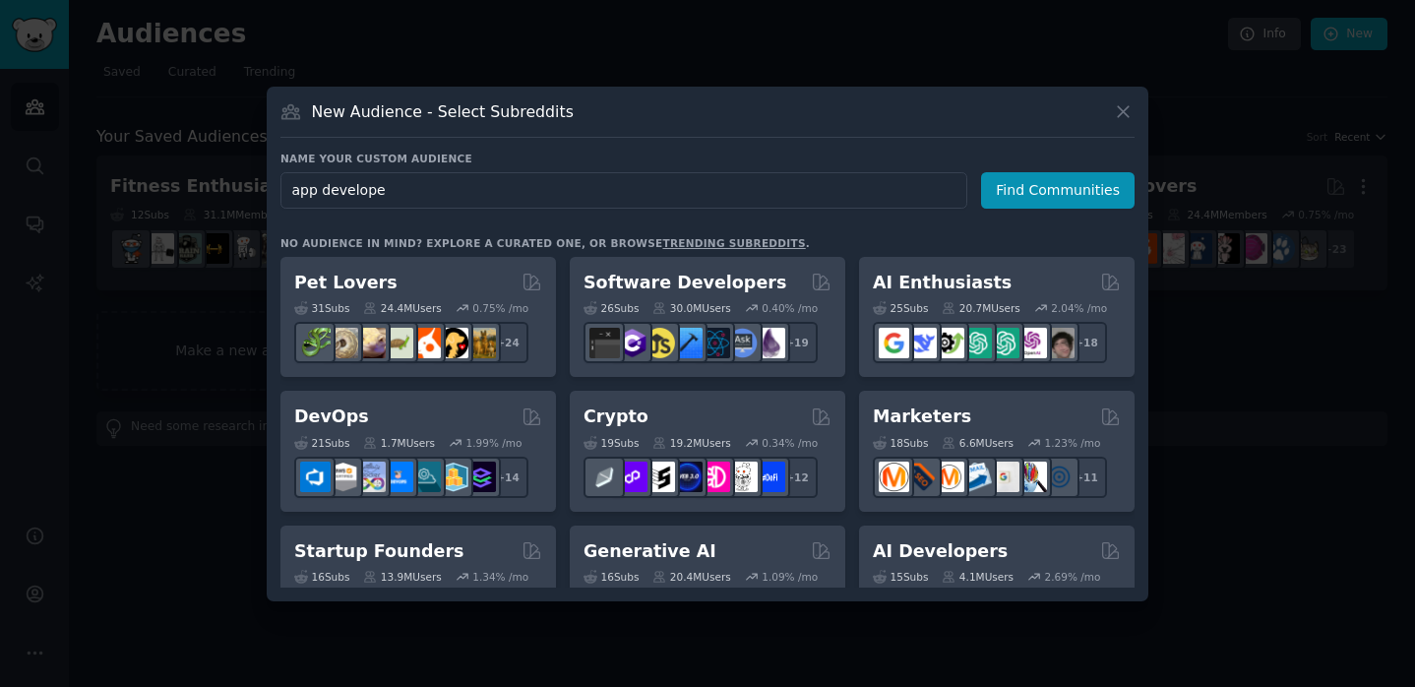
type input "app developer"
click at [1061, 190] on button "Find Communities" at bounding box center [1058, 190] width 154 height 36
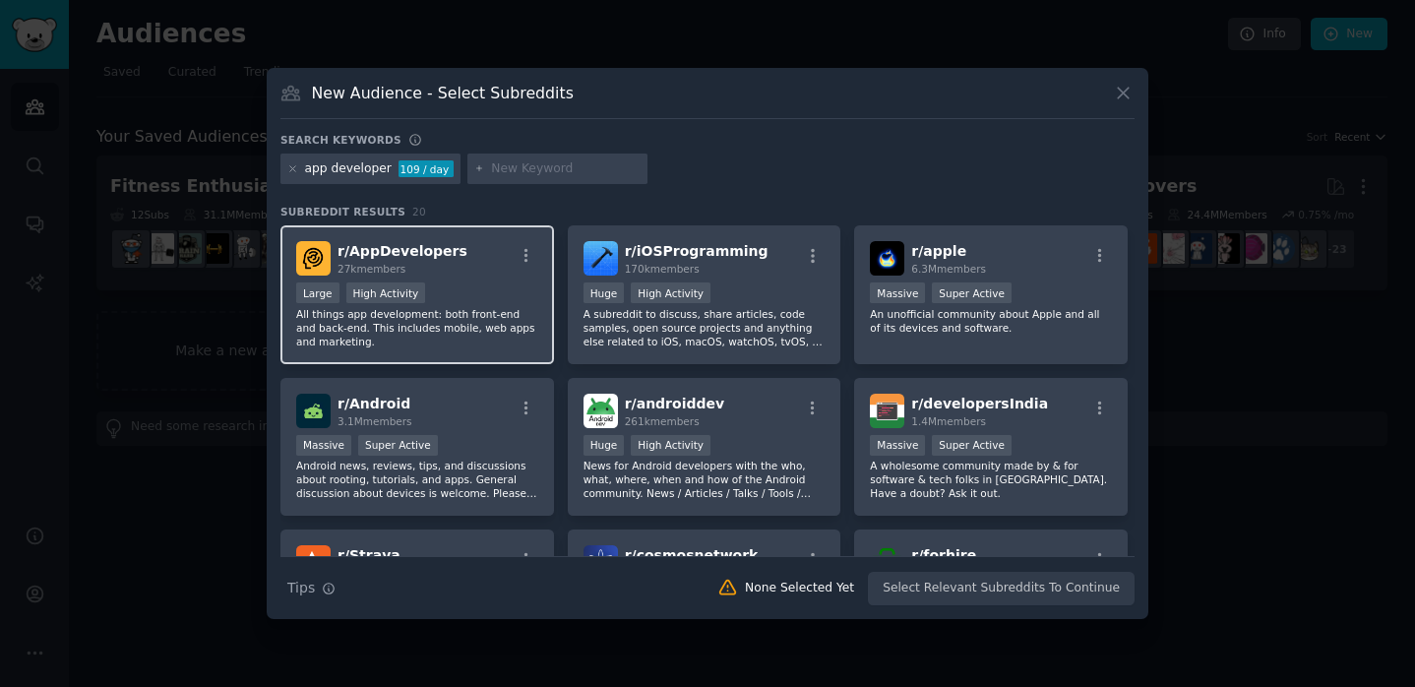
click at [464, 269] on div "r/ AppDevelopers 27k members" at bounding box center [417, 258] width 242 height 34
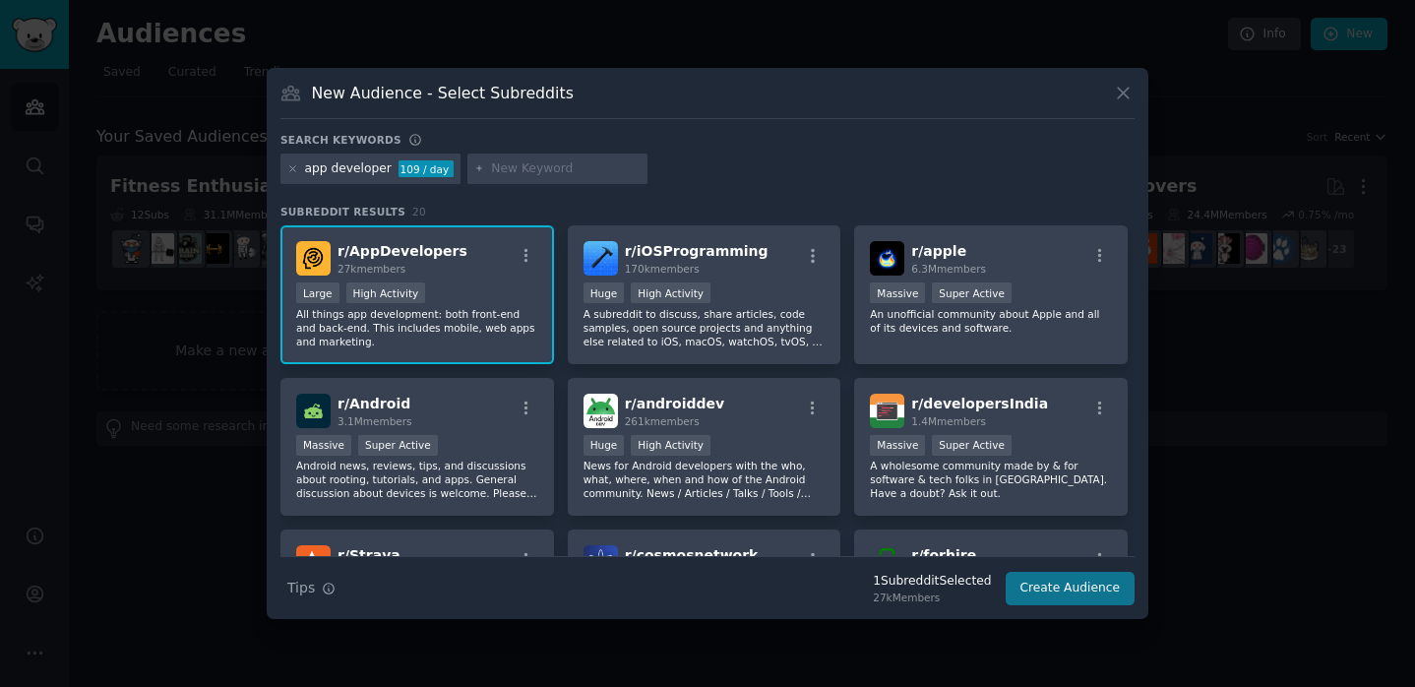
click at [1090, 598] on button "Create Audience" at bounding box center [1071, 588] width 130 height 33
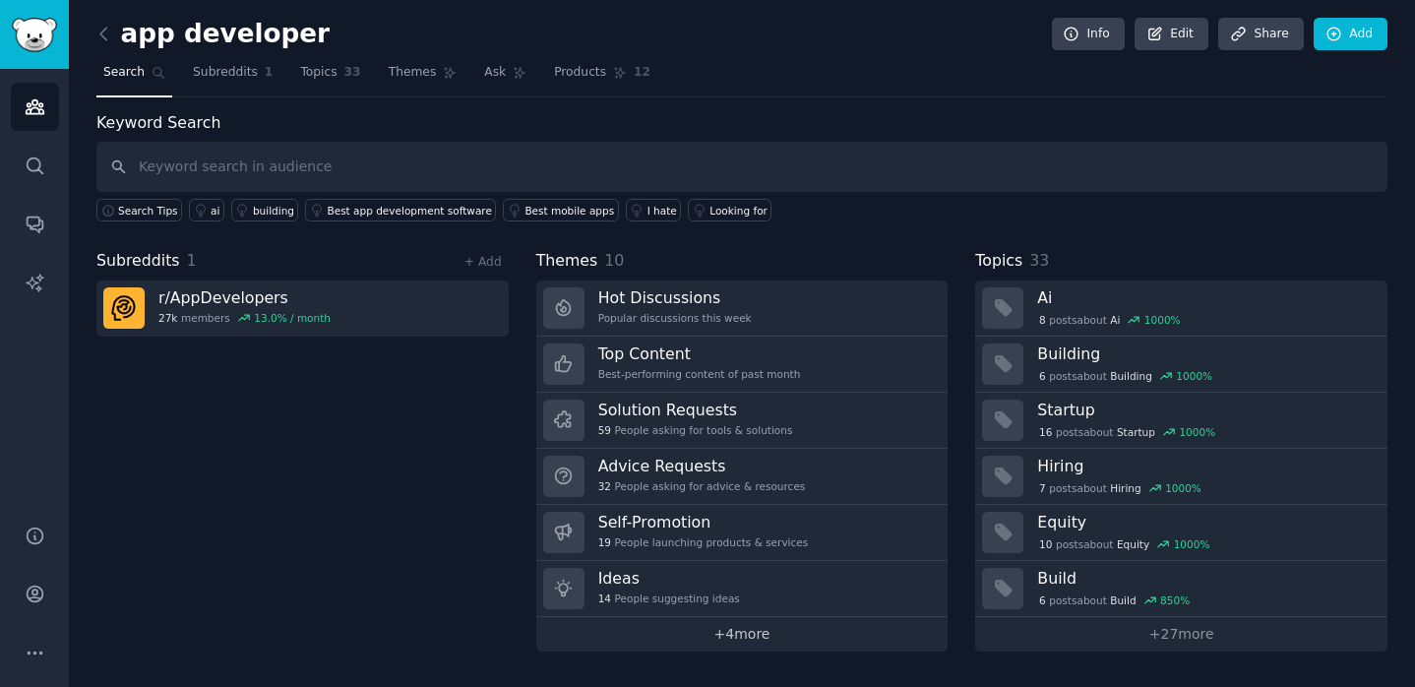
click at [766, 632] on link "+ 4 more" at bounding box center [742, 634] width 412 height 34
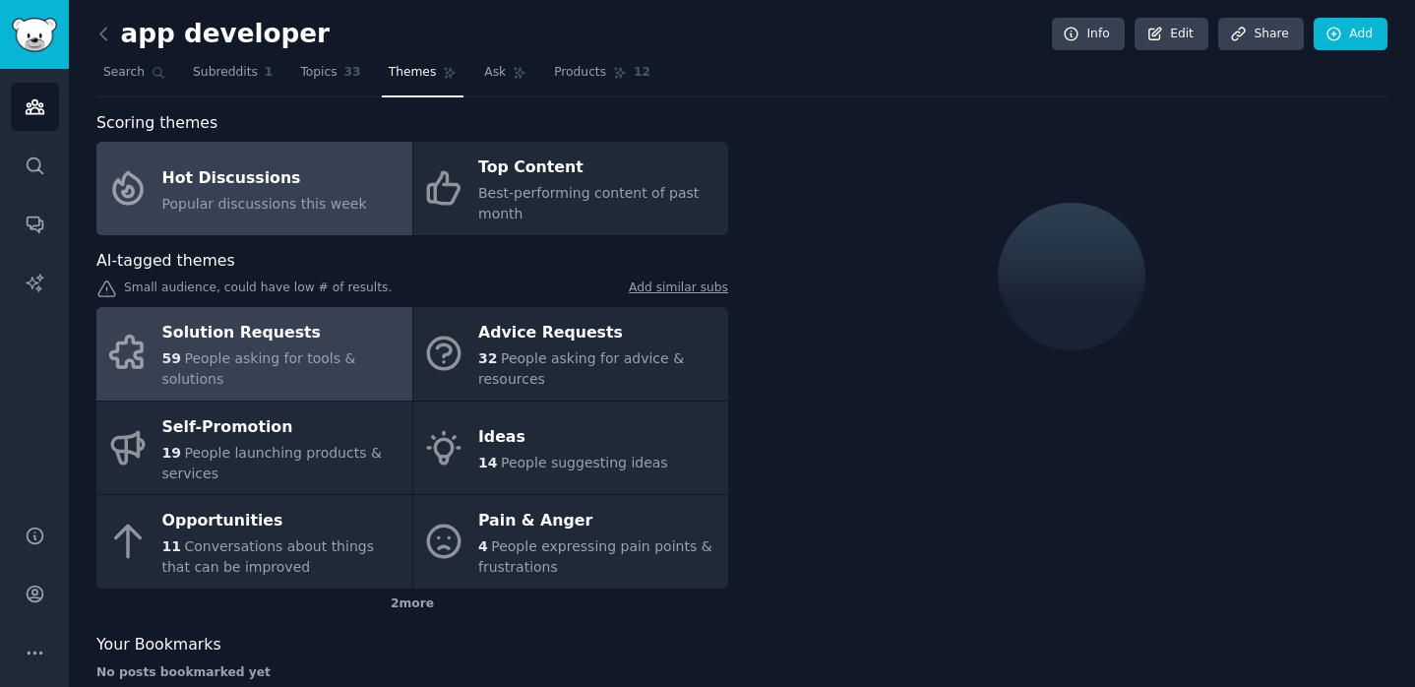
click at [339, 365] on div "59 People asking for tools & solutions" at bounding box center [282, 368] width 240 height 41
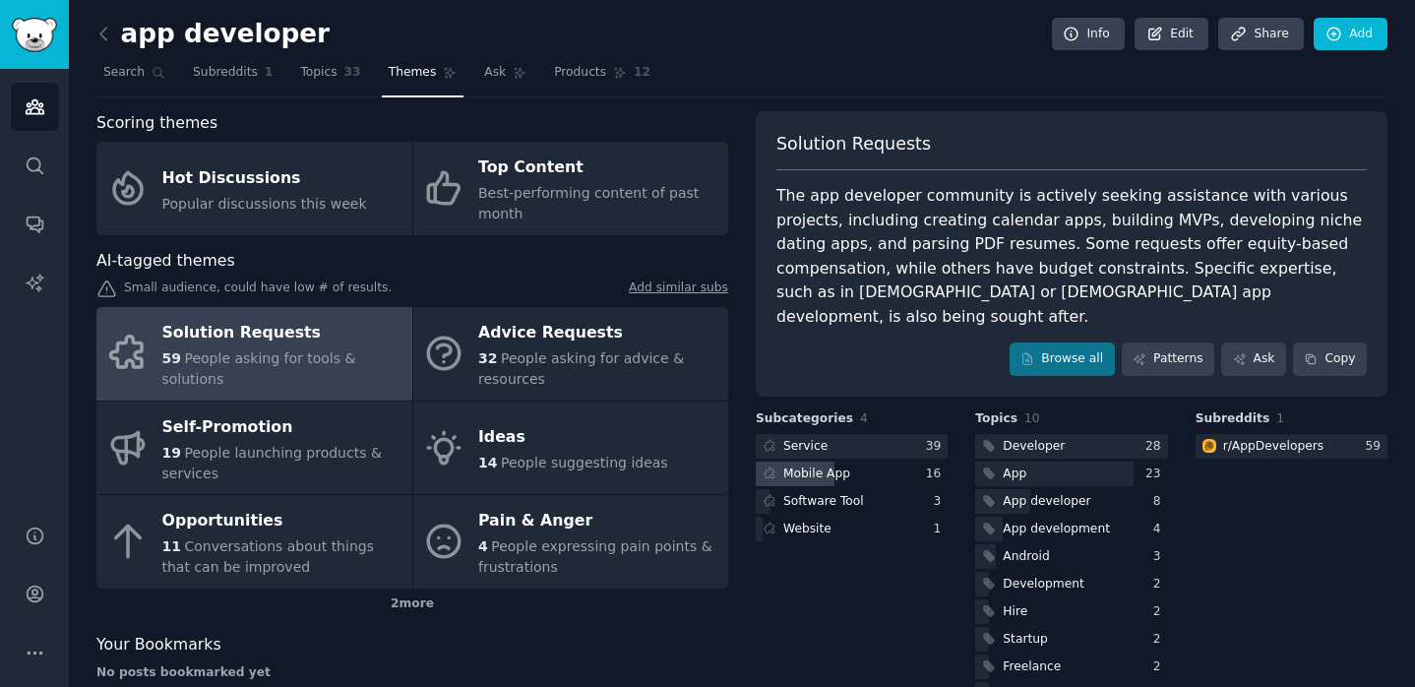
click at [852, 462] on div "Mobile App" at bounding box center [852, 474] width 192 height 25
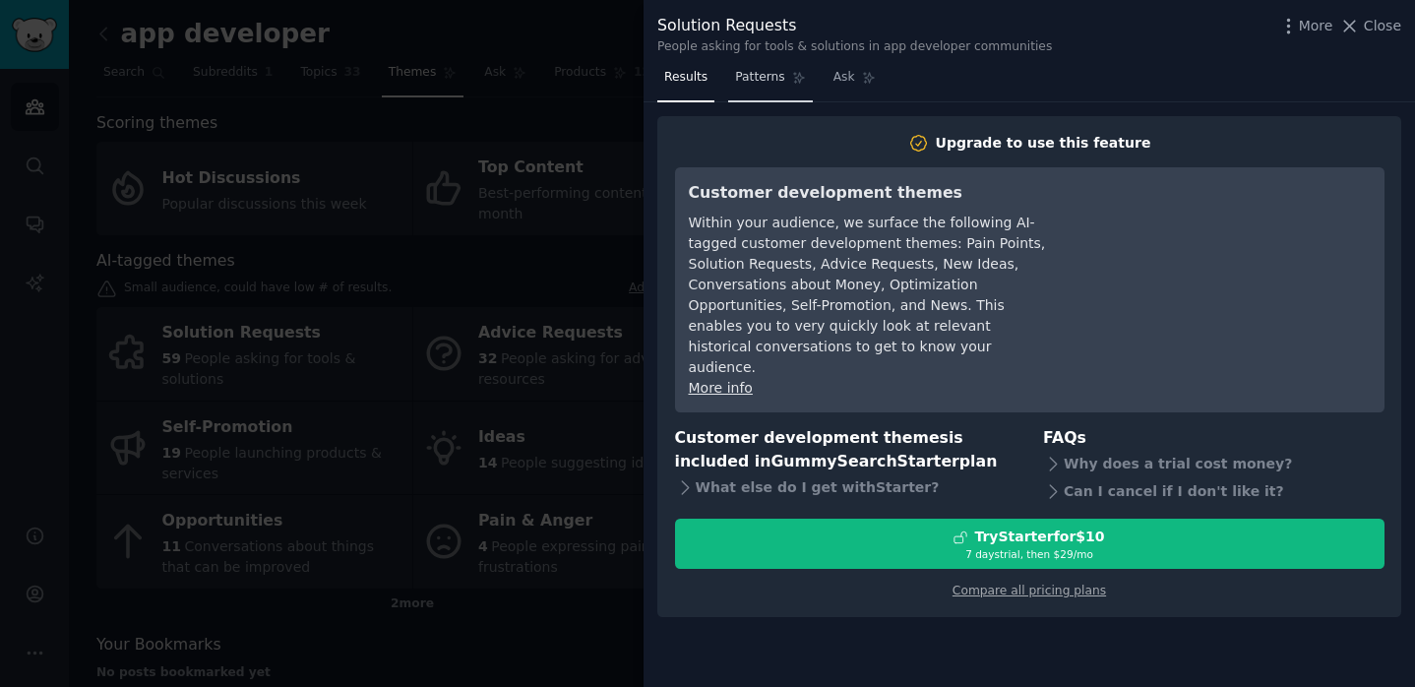
click at [766, 84] on span "Patterns" at bounding box center [759, 78] width 49 height 18
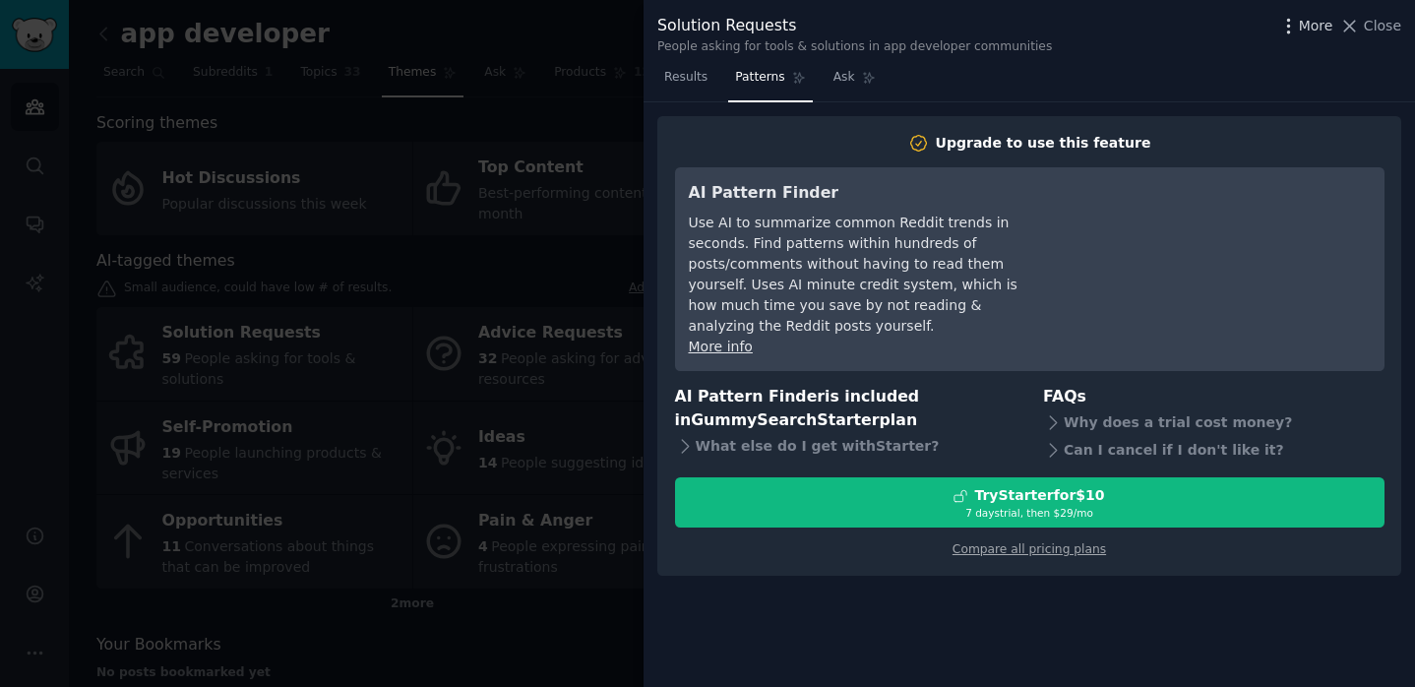
click at [1296, 23] on icon "button" at bounding box center [1289, 26] width 21 height 21
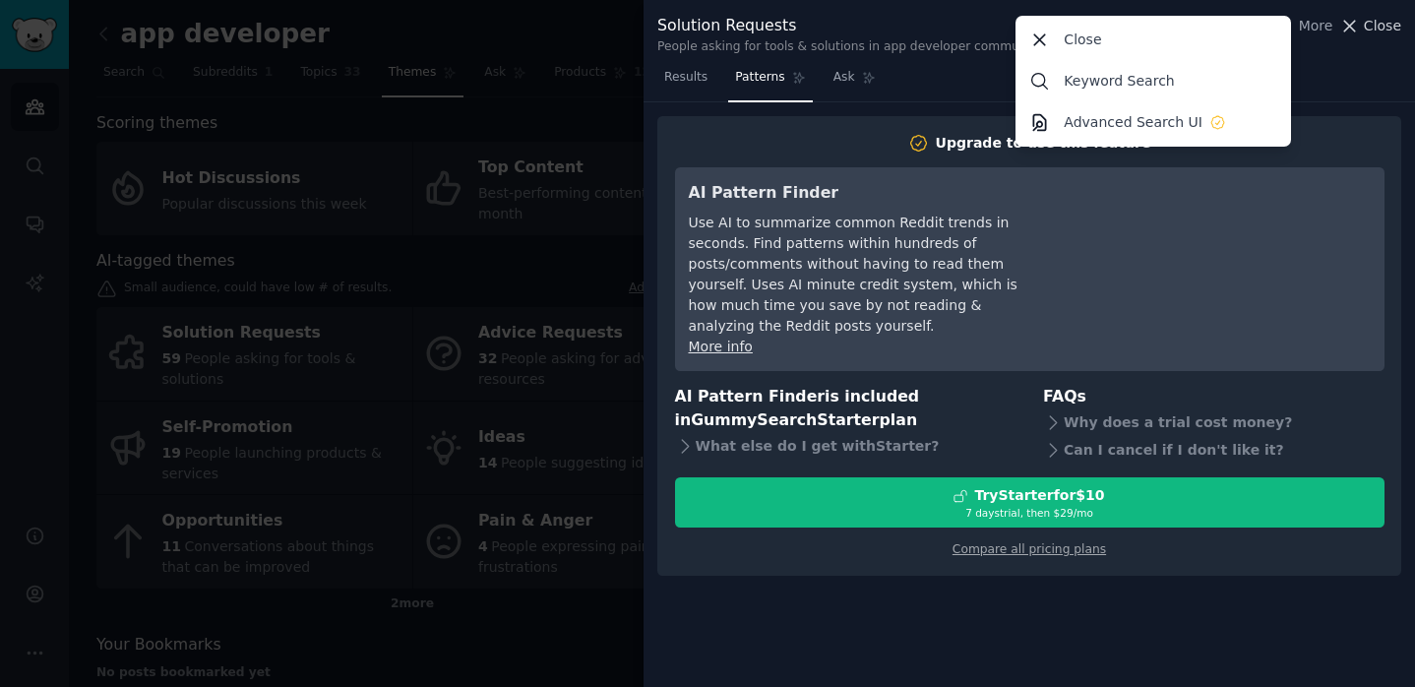
click at [1380, 24] on span "Close" at bounding box center [1382, 26] width 37 height 21
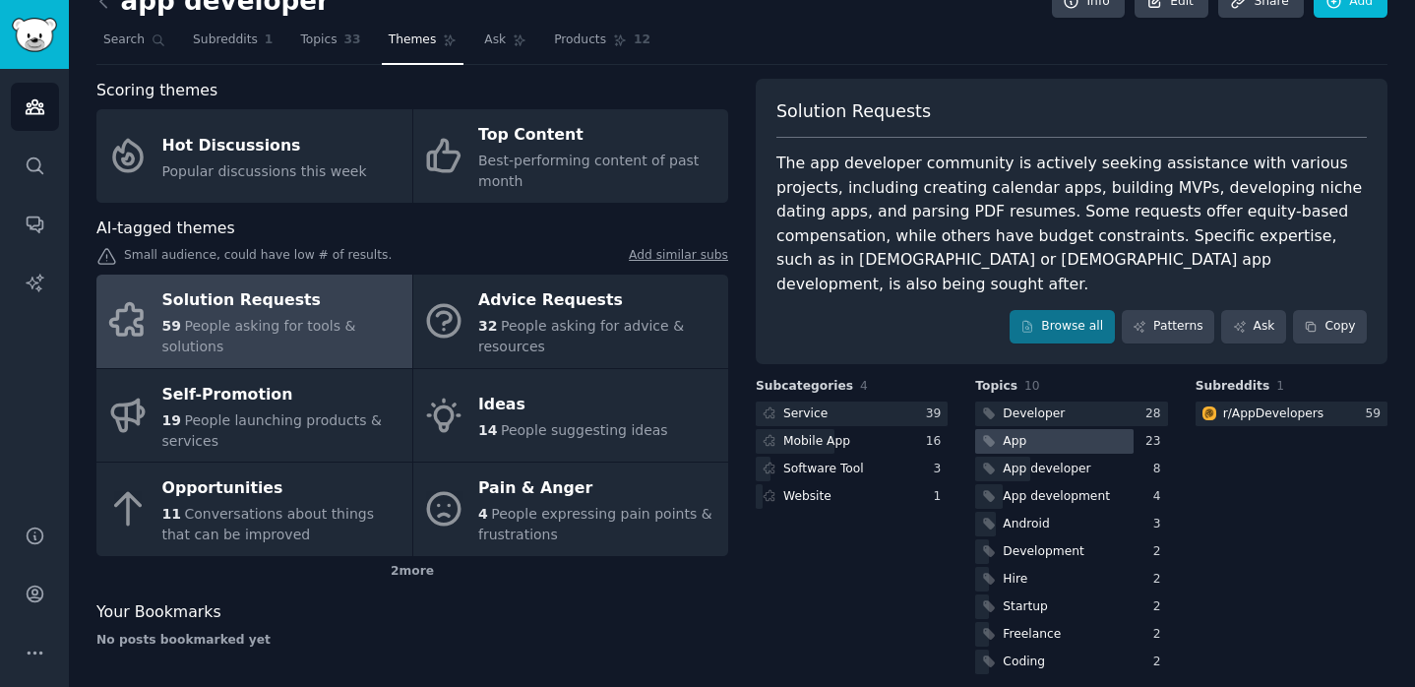
scroll to position [31, 0]
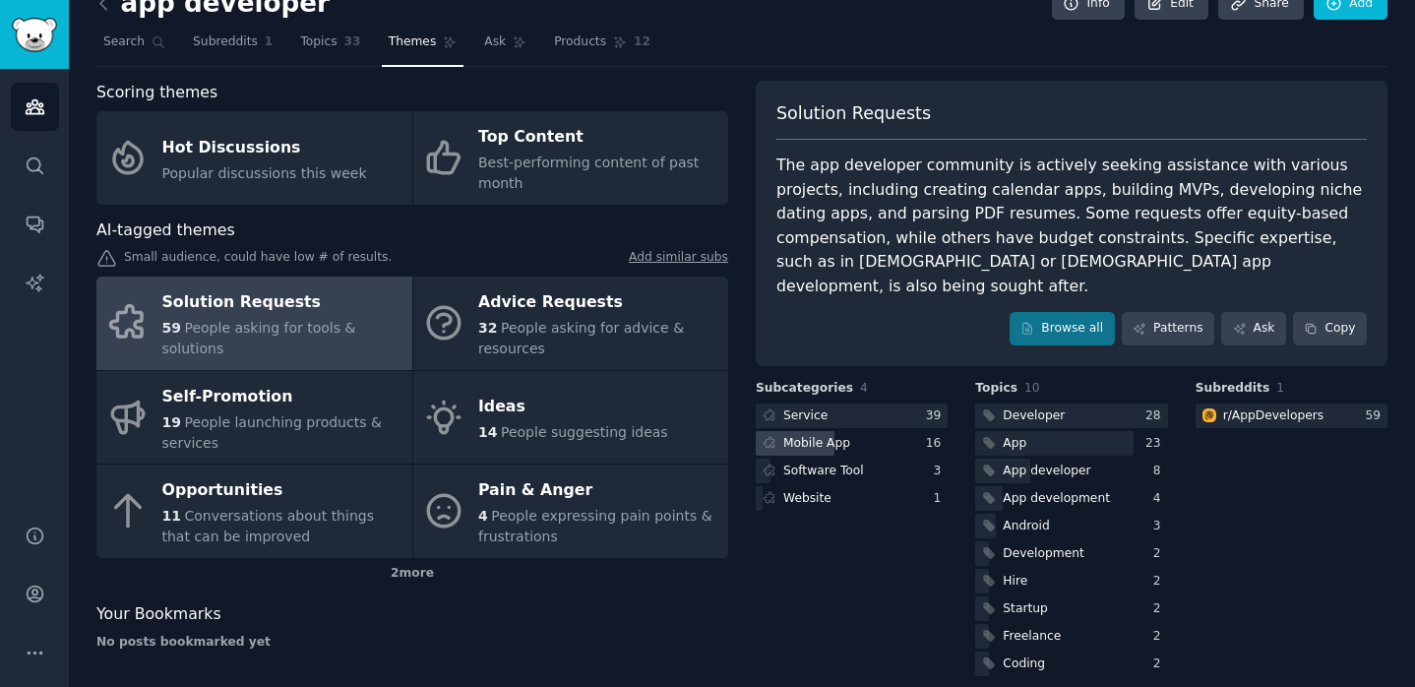
click at [904, 431] on div "Mobile App" at bounding box center [852, 443] width 192 height 25
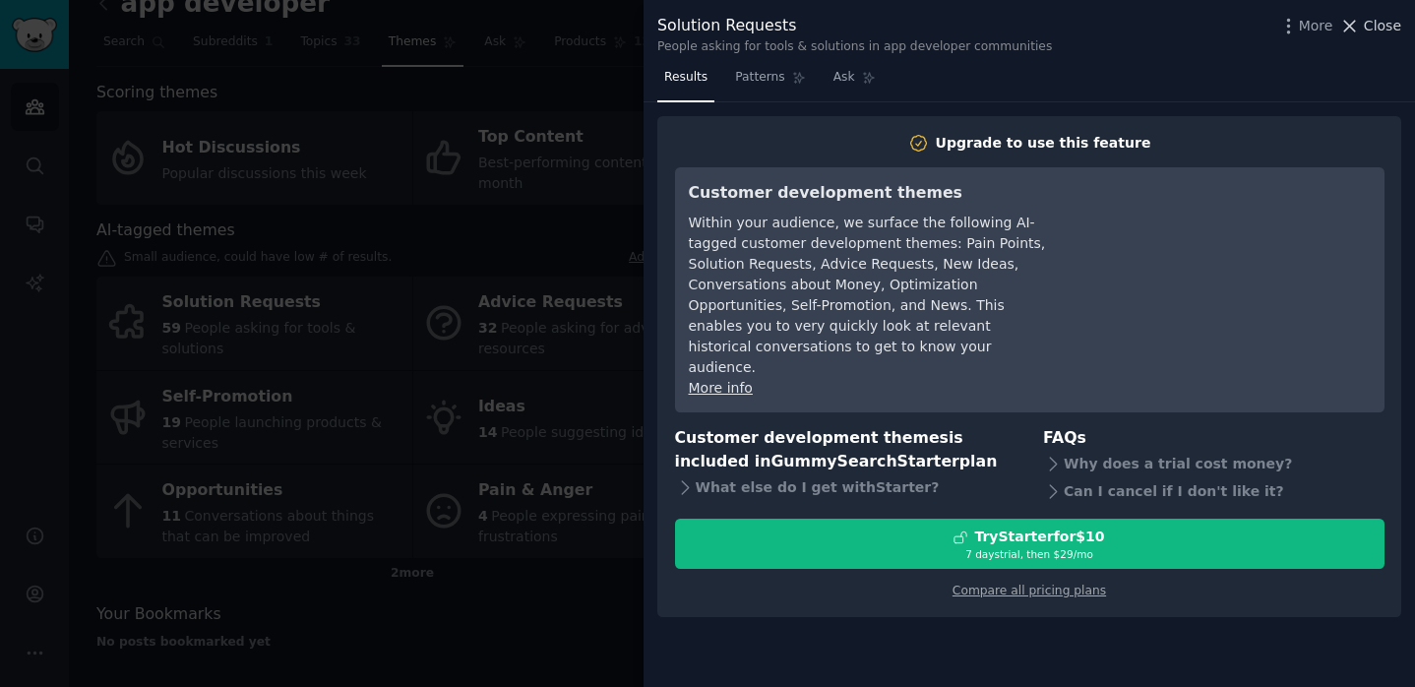
click at [1369, 25] on span "Close" at bounding box center [1382, 26] width 37 height 21
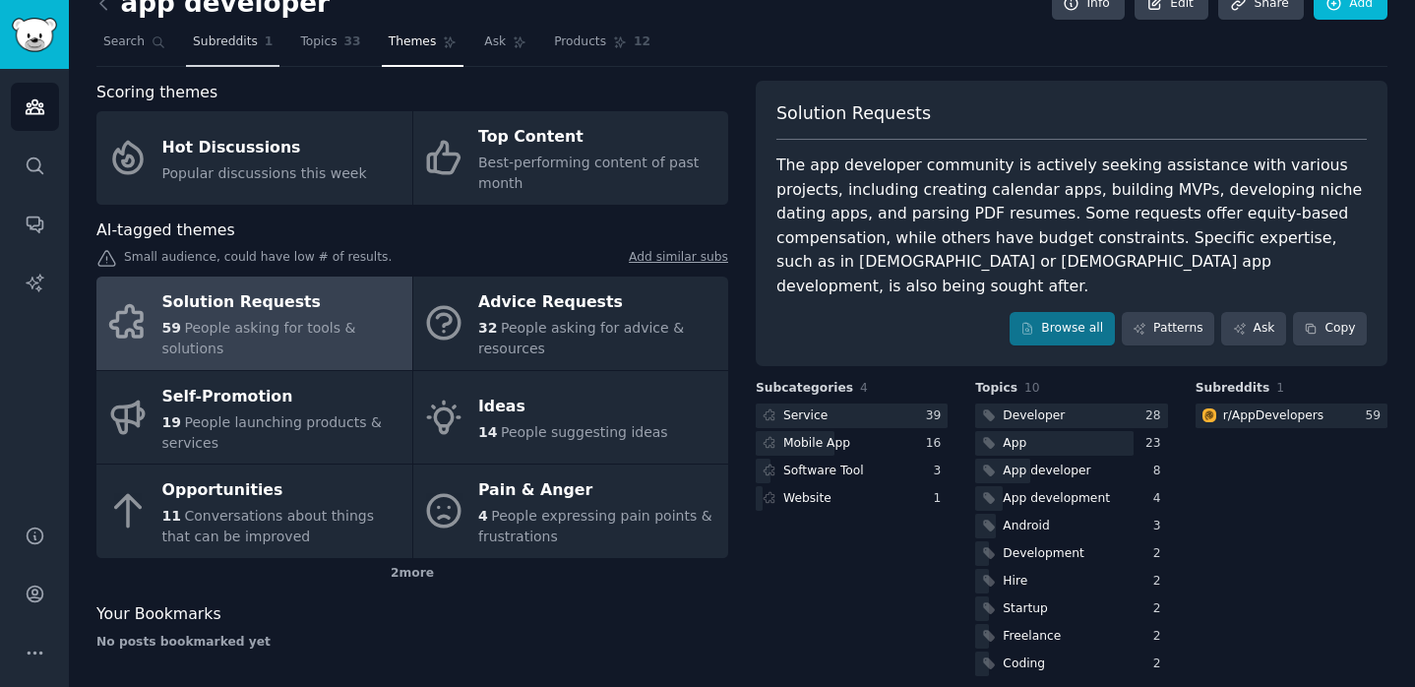
click at [229, 29] on link "Subreddits 1" at bounding box center [233, 47] width 94 height 40
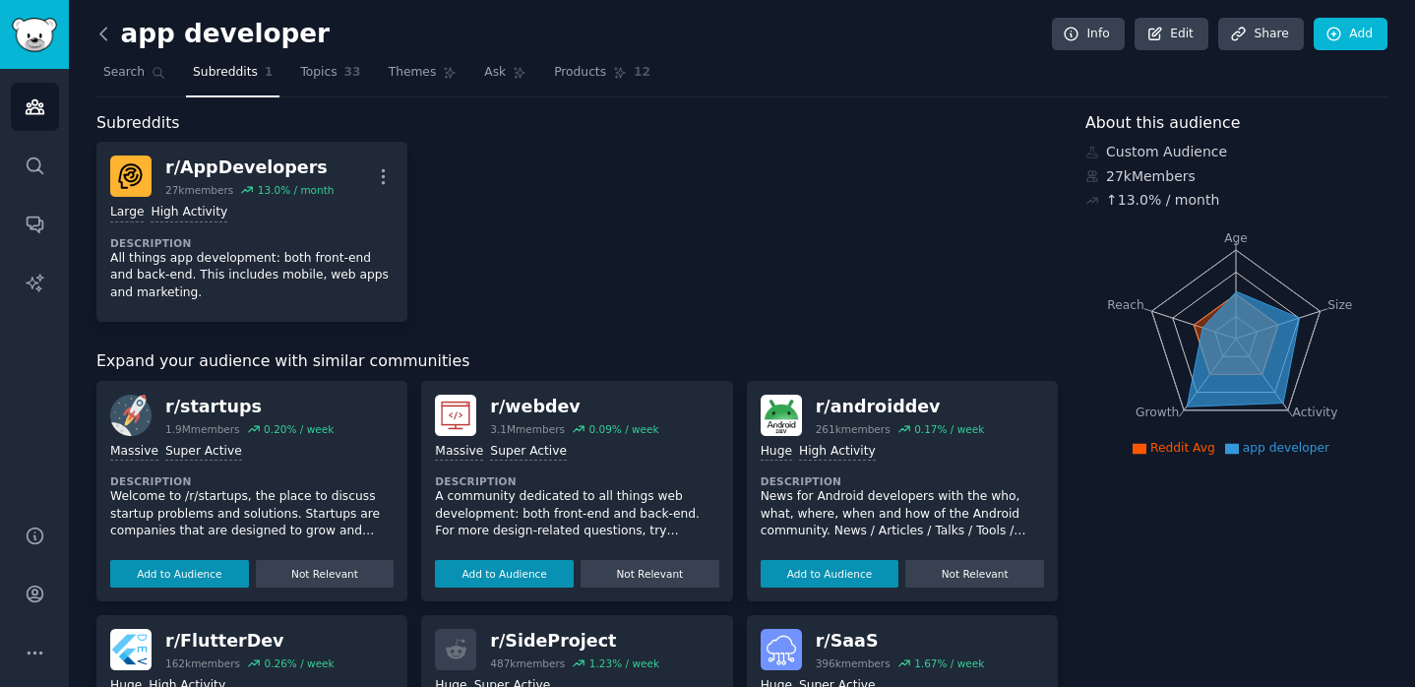
click at [112, 38] on icon at bounding box center [104, 34] width 21 height 21
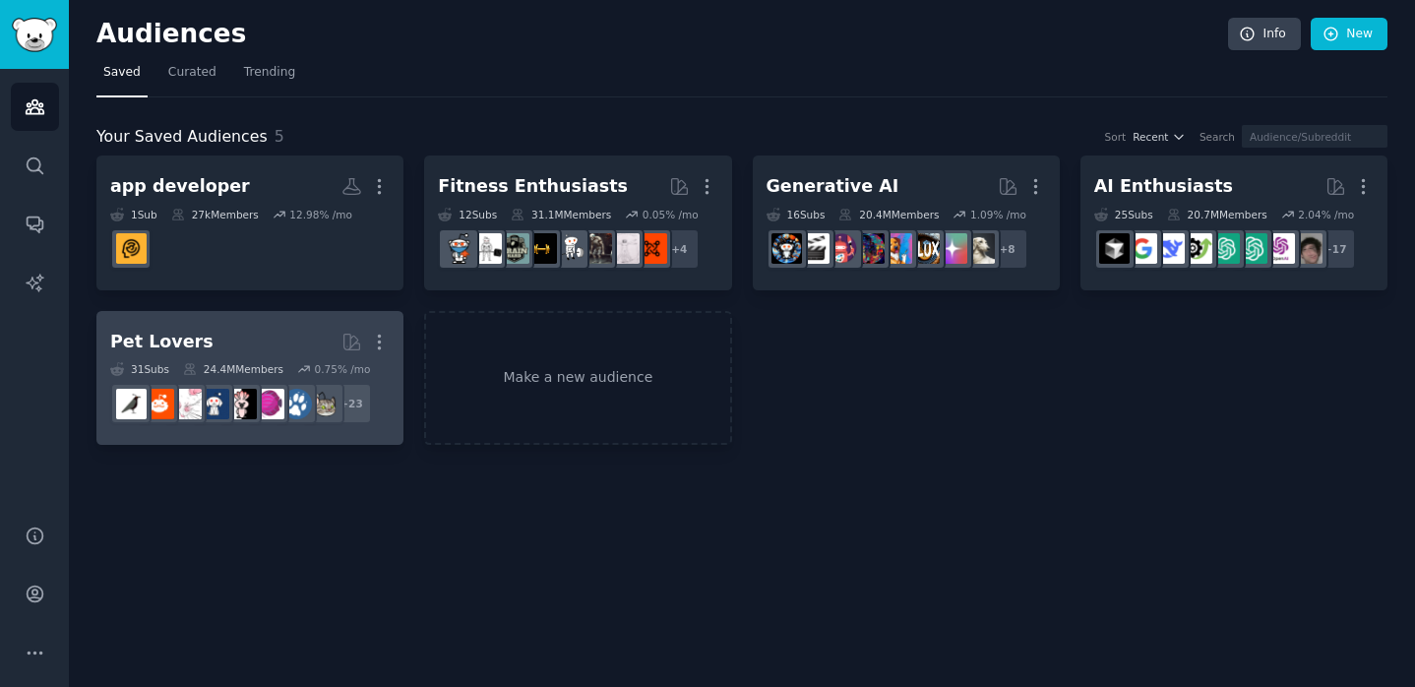
click at [209, 334] on h2 "Pet Lovers More" at bounding box center [250, 342] width 280 height 34
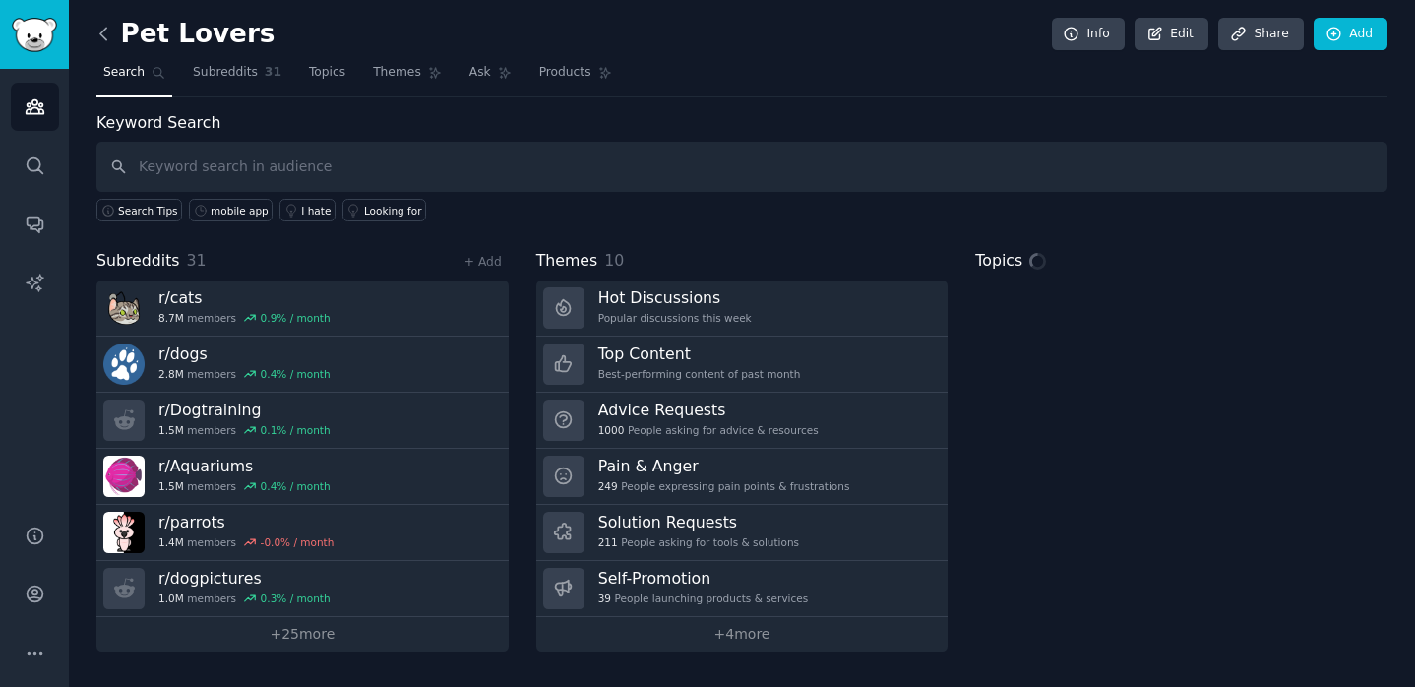
click at [99, 24] on icon at bounding box center [104, 34] width 21 height 21
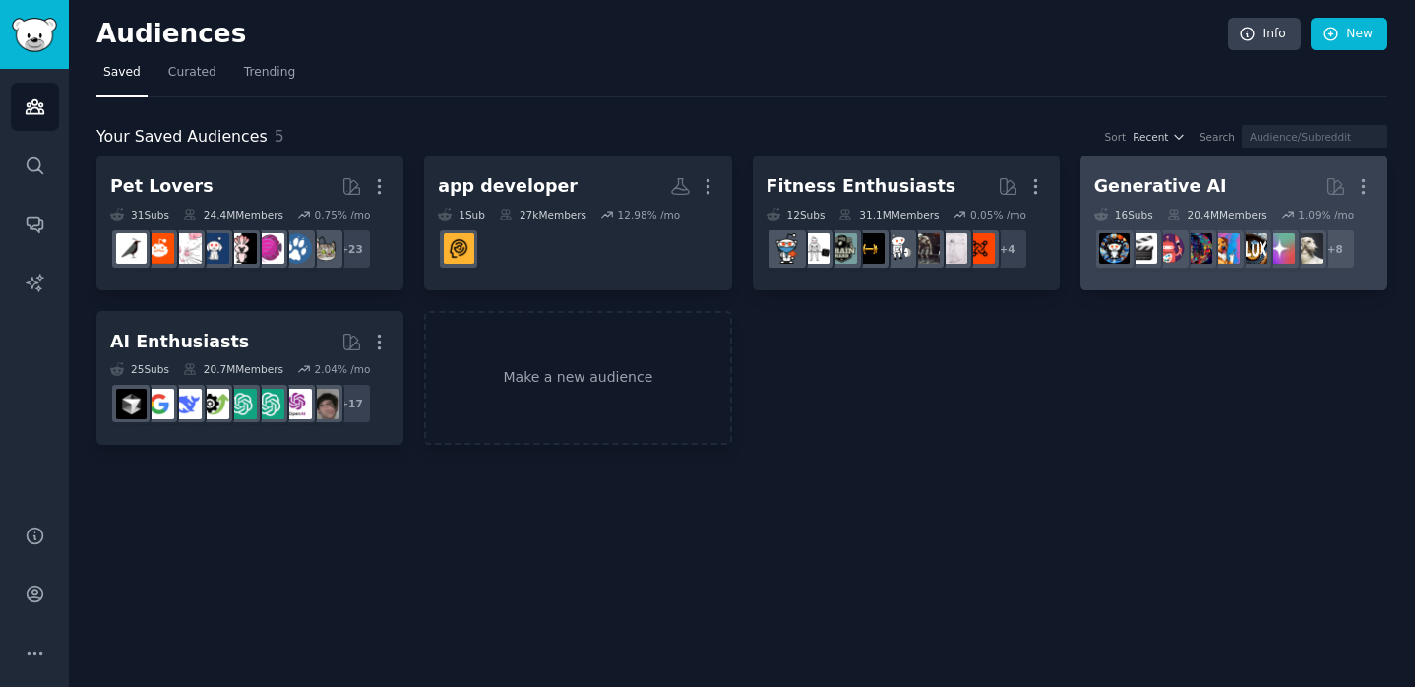
click at [1141, 169] on h2 "Generative AI More" at bounding box center [1234, 186] width 280 height 34
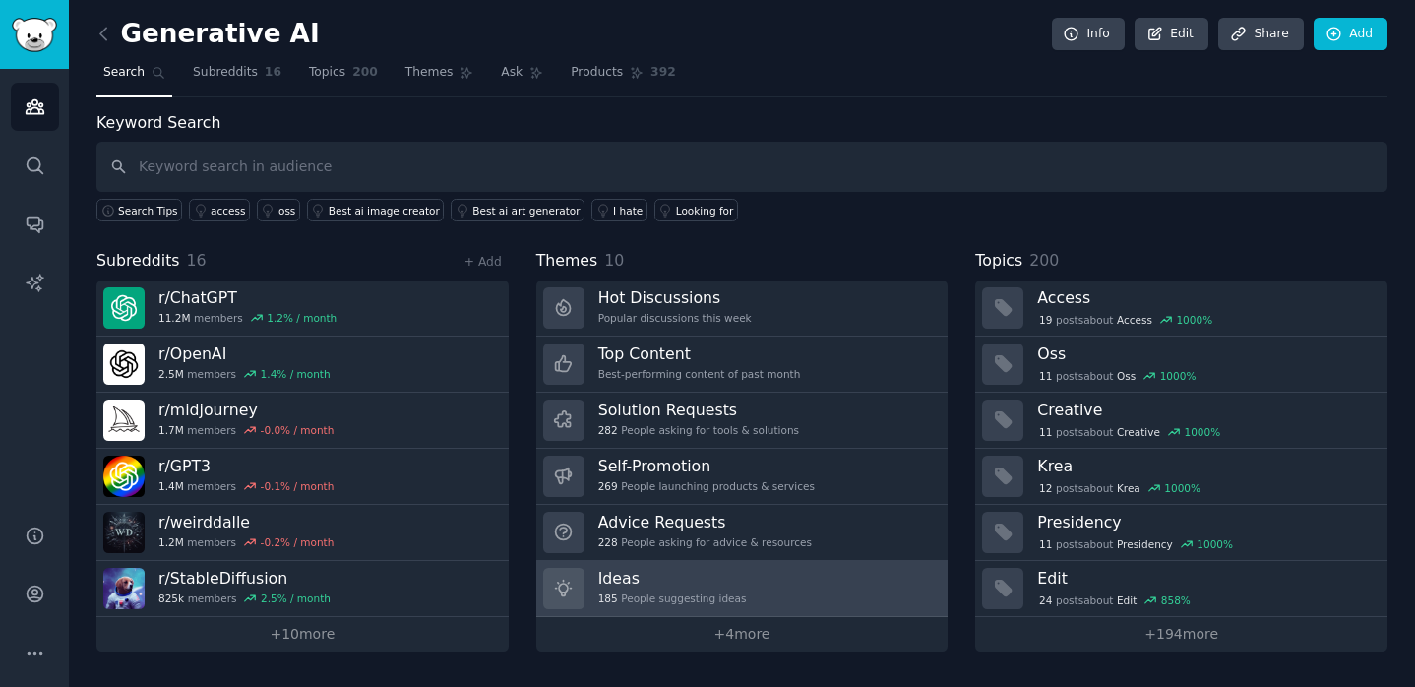
click at [717, 570] on h3 "Ideas" at bounding box center [672, 578] width 149 height 21
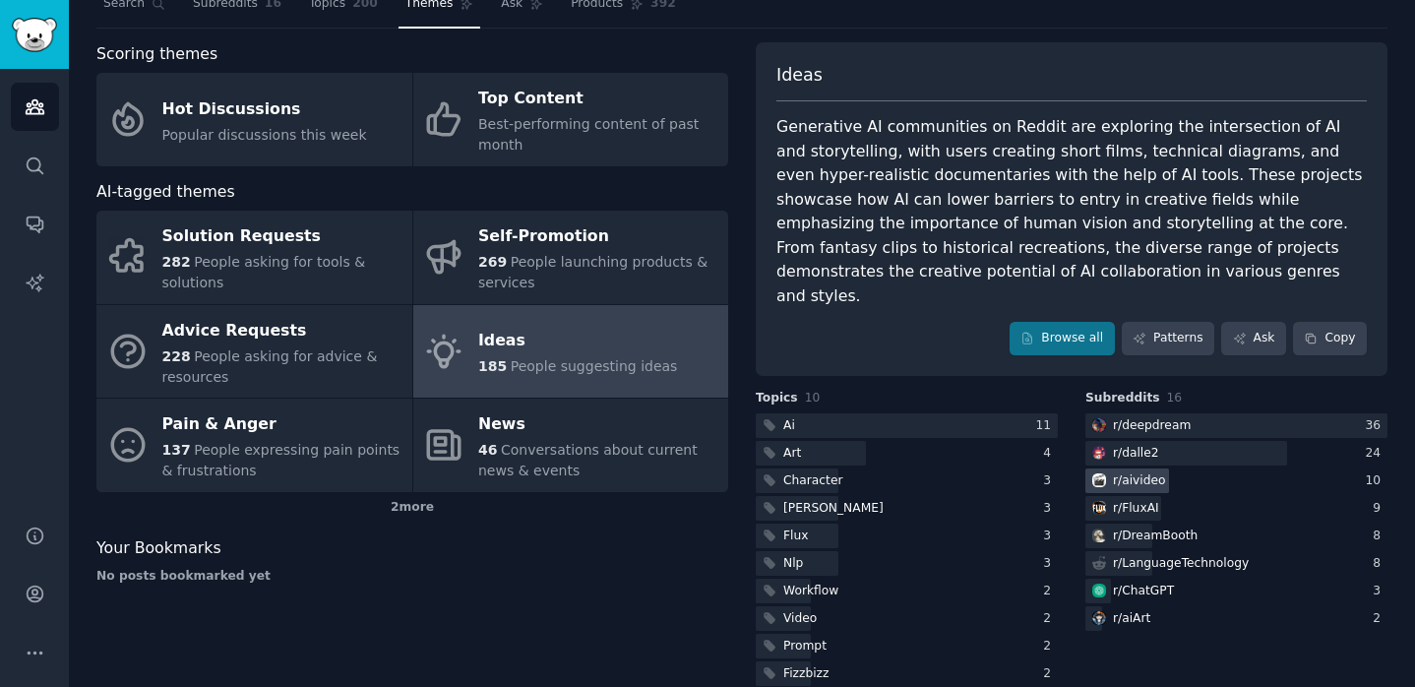
click at [1143, 472] on div "r/ aivideo" at bounding box center [1139, 481] width 53 height 18
